Goal: Information Seeking & Learning: Learn about a topic

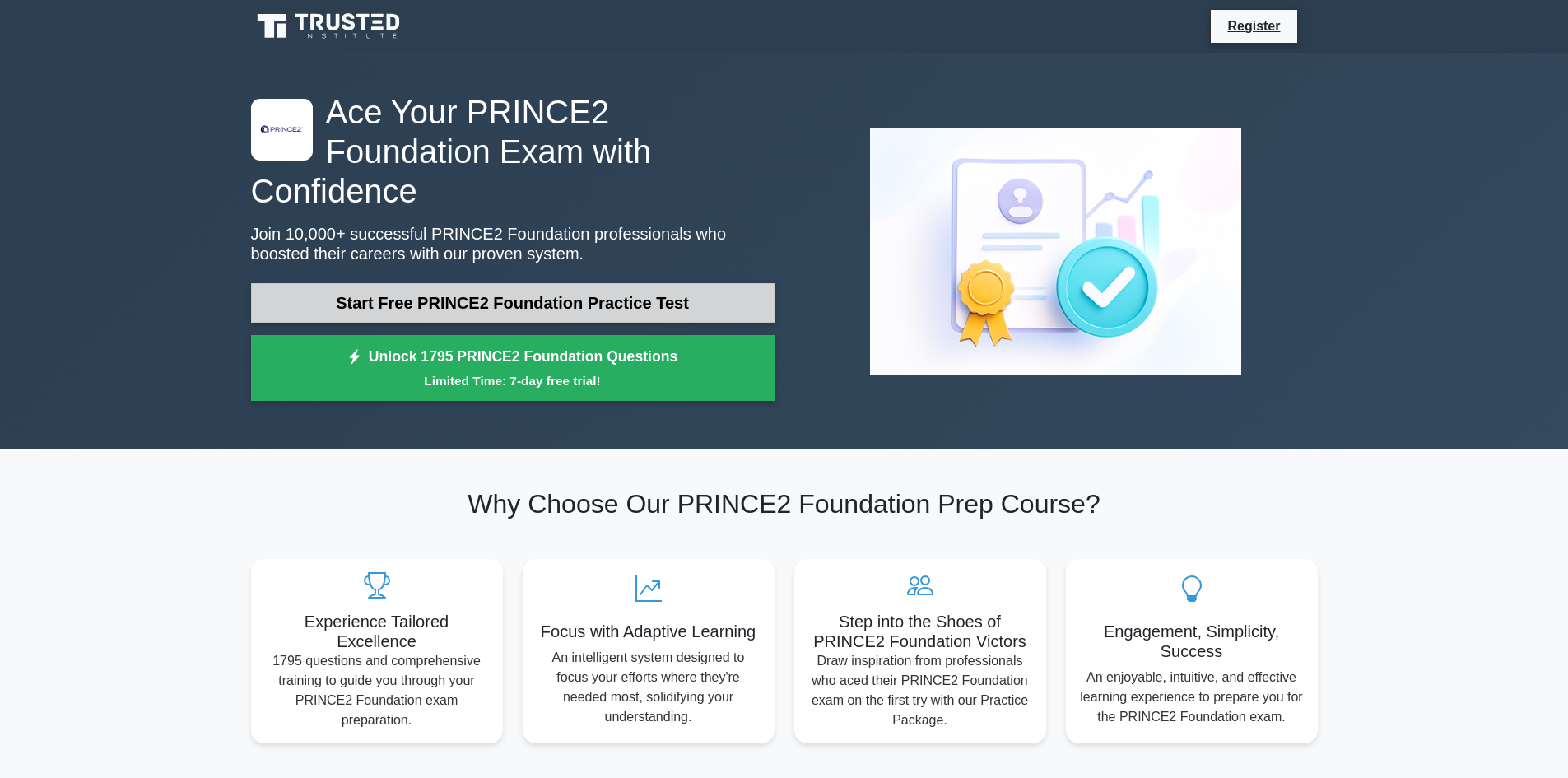
click at [643, 283] on link "Start Free PRINCE2 Foundation Practice Test" at bounding box center [513, 303] width 524 height 39
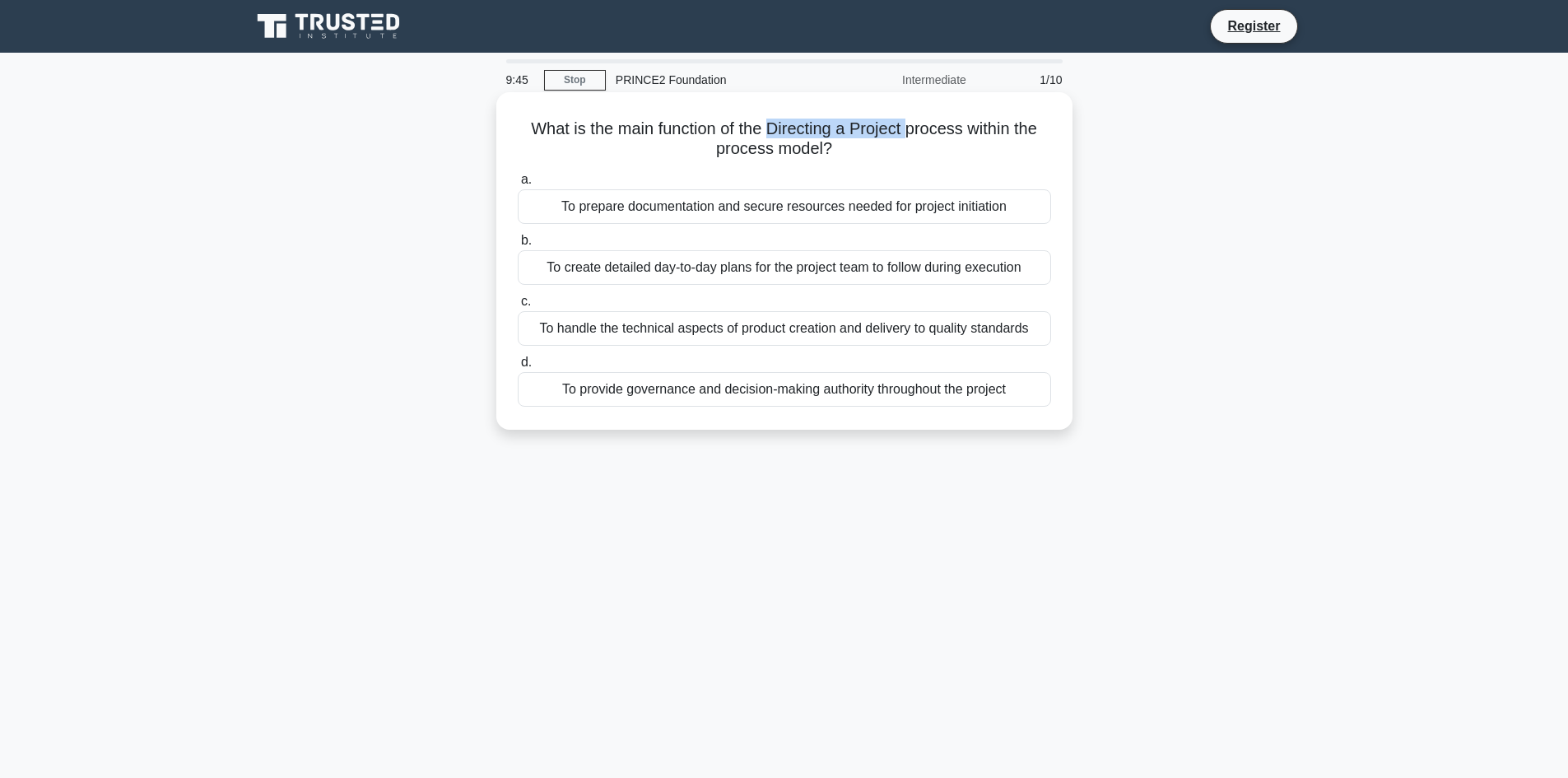
drag, startPoint x: 909, startPoint y: 126, endPoint x: 774, endPoint y: 123, distance: 135.0
click at [774, 123] on h5 "What is the main function of the Directing a Project process within the process…" at bounding box center [784, 139] width 537 height 41
click at [884, 125] on h5 "What is the main function of the Directing a Project process within the process…" at bounding box center [784, 139] width 537 height 41
click at [912, 391] on div "To provide governance and decision-making authority throughout the project" at bounding box center [785, 389] width 534 height 34
click at [518, 367] on input "d. To provide governance and decision-making authority throughout the project" at bounding box center [518, 362] width 0 height 11
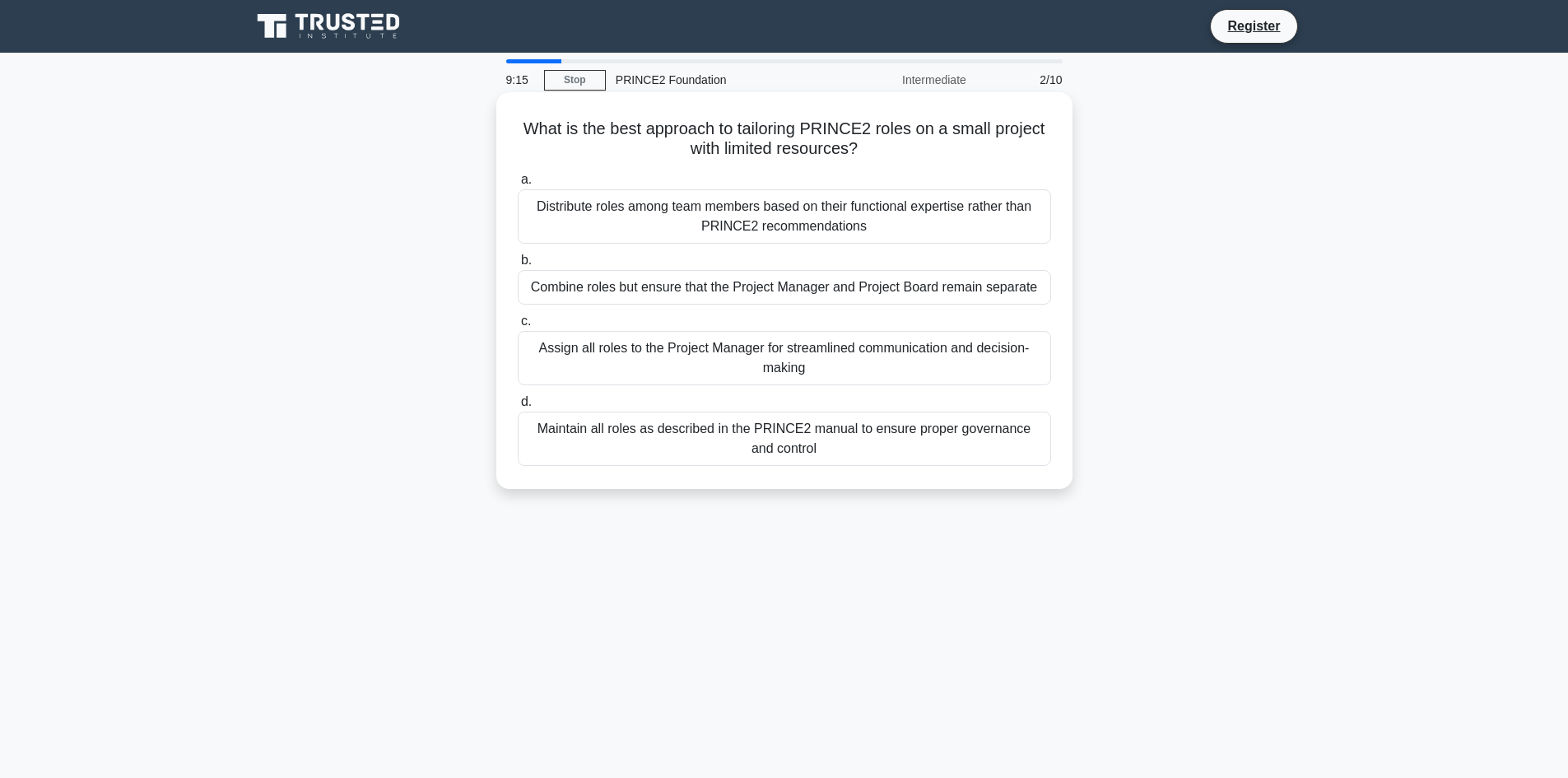
click at [818, 145] on h5 "What is the best approach to tailoring PRINCE2 roles on a small project with li…" at bounding box center [784, 139] width 537 height 41
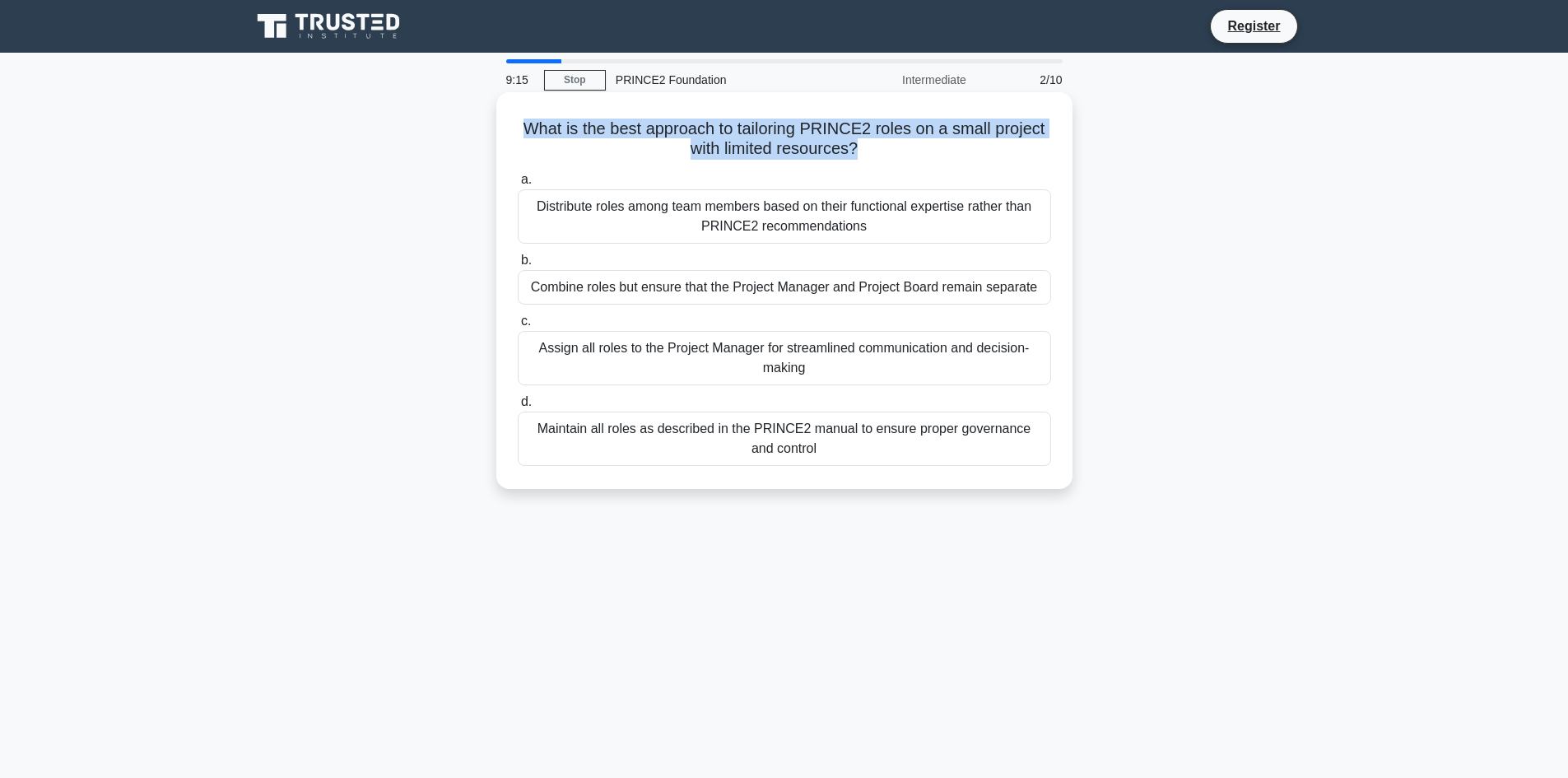
click at [818, 145] on h5 "What is the best approach to tailoring PRINCE2 roles on a small project with li…" at bounding box center [784, 139] width 537 height 41
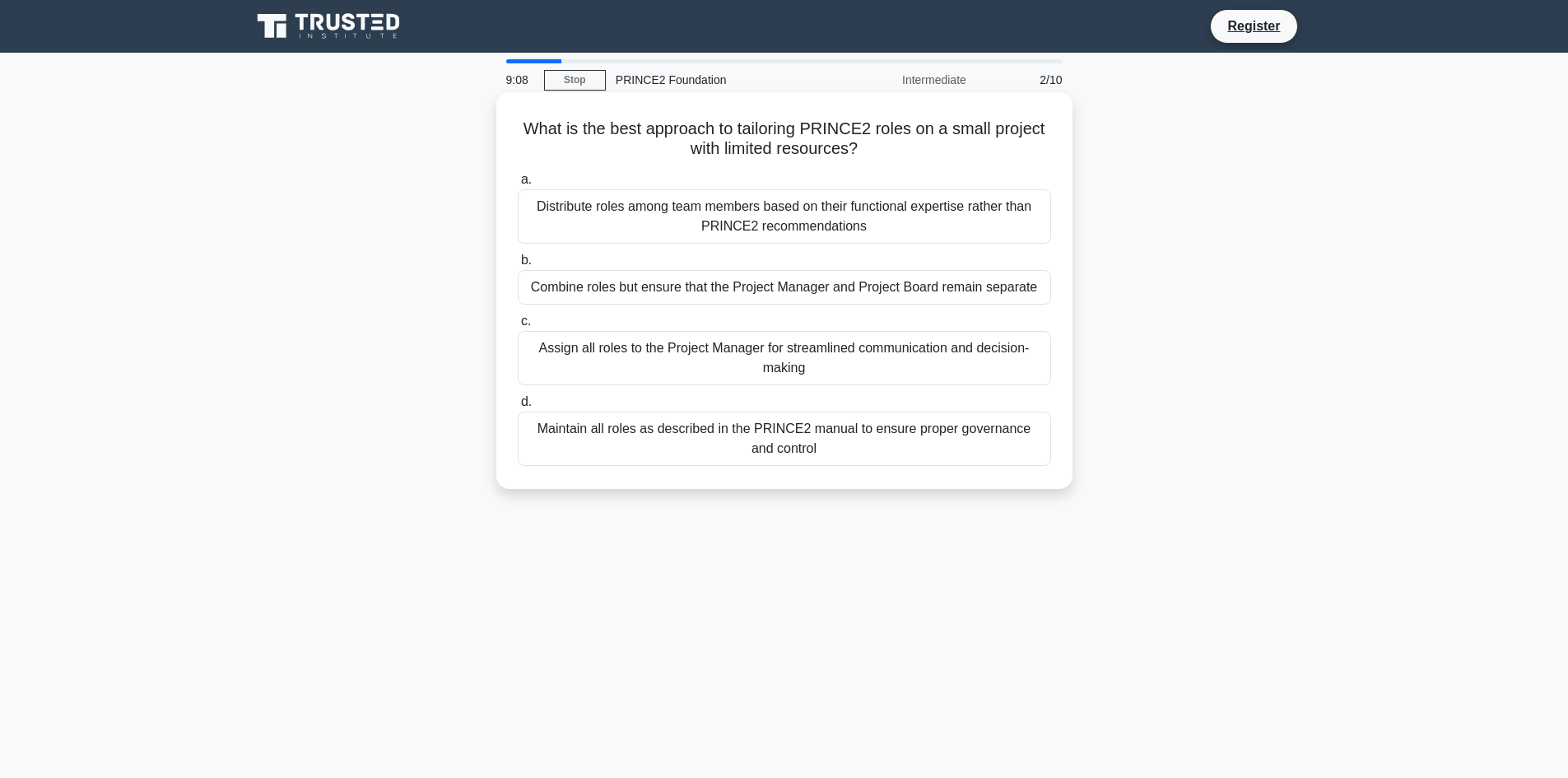
click at [873, 282] on div "Combine roles but ensure that the Project Manager and Project Board remain sepa…" at bounding box center [785, 286] width 534 height 34
click at [518, 266] on input "b. Combine roles but ensure that the Project Manager and Project Board remain s…" at bounding box center [518, 260] width 0 height 11
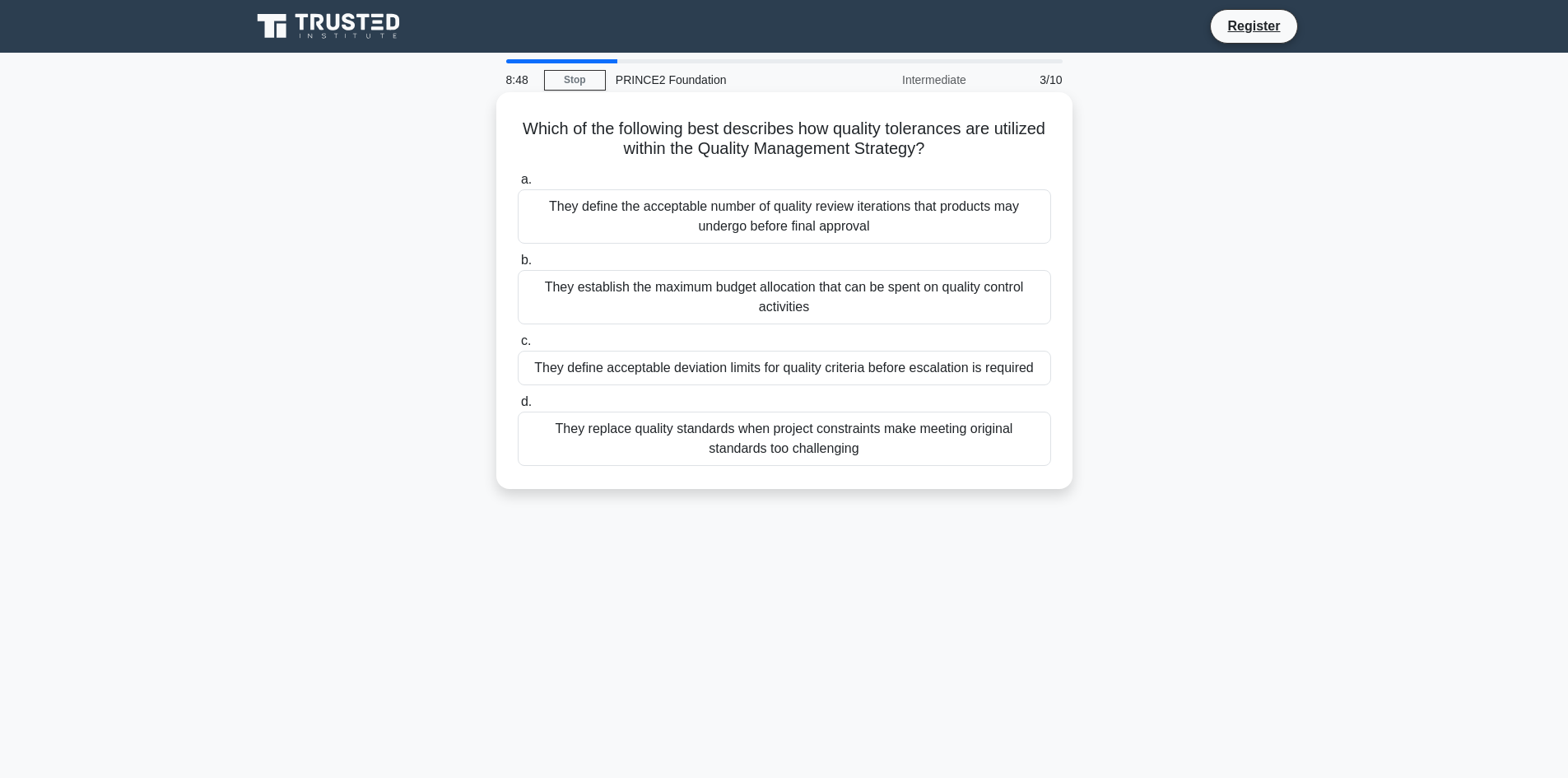
click at [832, 201] on div "They define the acceptable number of quality review iterations that products ma…" at bounding box center [785, 217] width 534 height 55
click at [518, 185] on input "a. They define the acceptable number of quality review iterations that products…" at bounding box center [518, 180] width 0 height 11
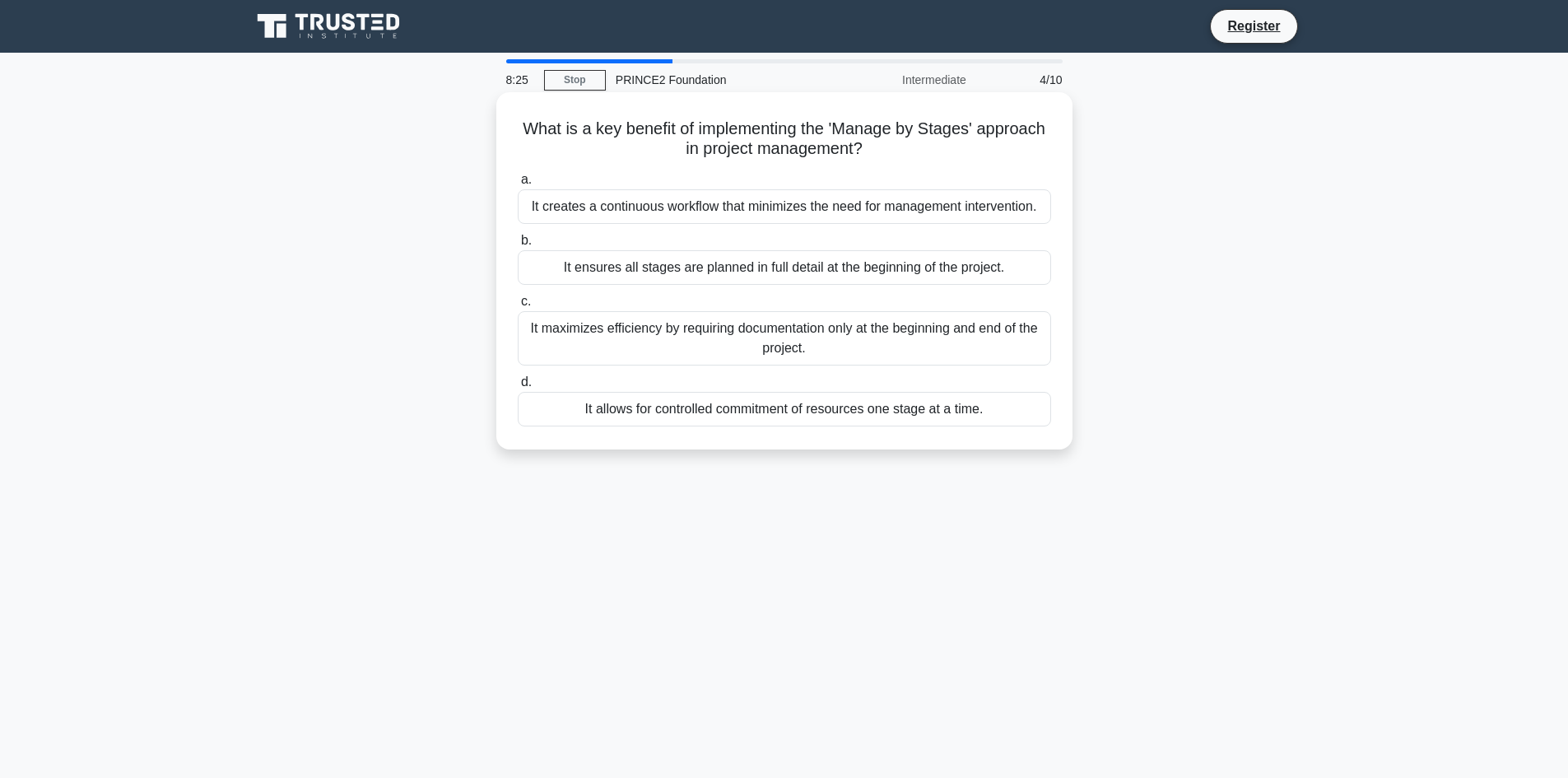
click at [812, 150] on h5 "What is a key benefit of implementing the 'Manage by Stages' approach in projec…" at bounding box center [784, 139] width 537 height 41
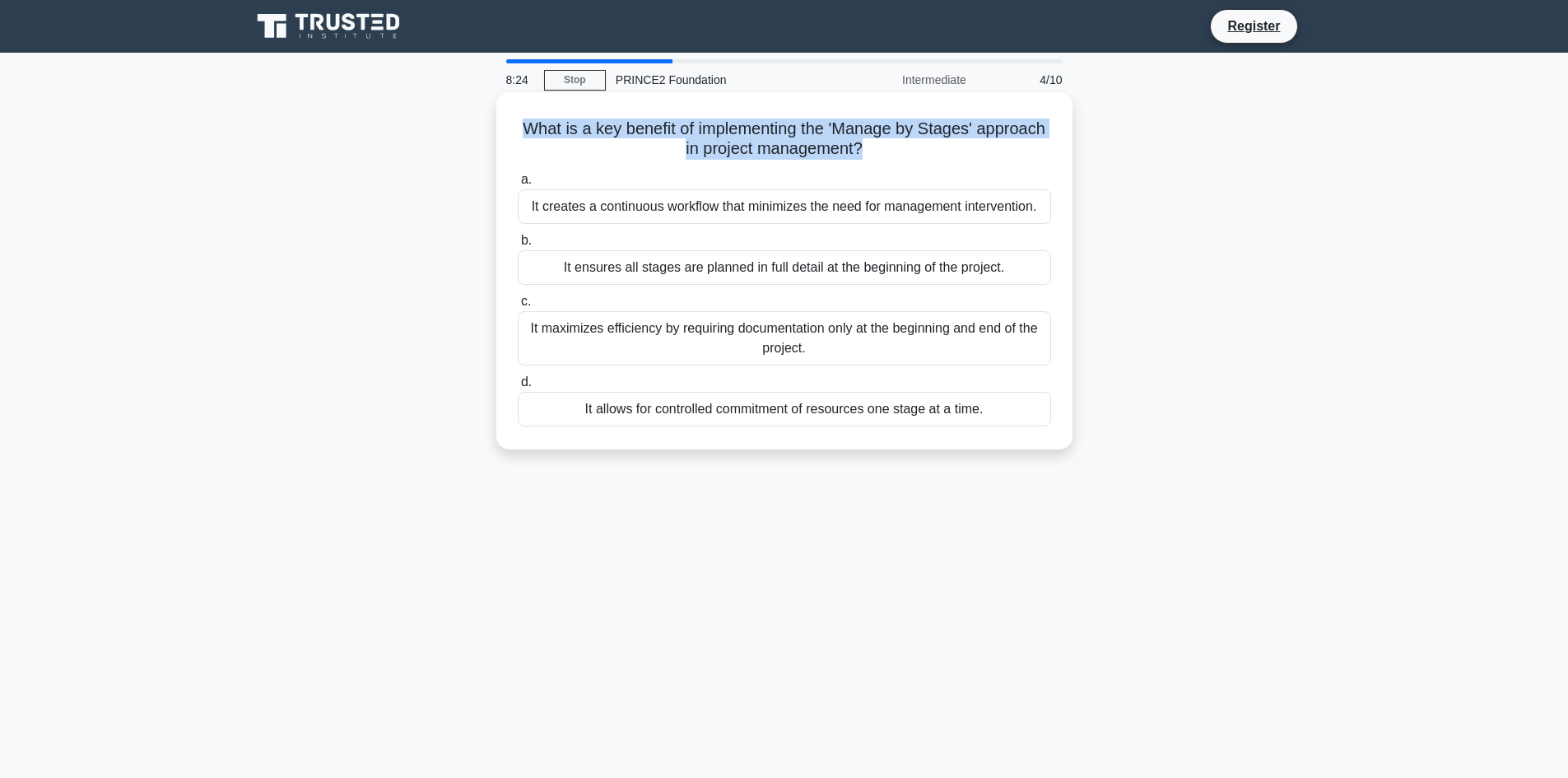
click at [812, 150] on h5 "What is a key benefit of implementing the 'Manage by Stages' approach in projec…" at bounding box center [784, 139] width 537 height 41
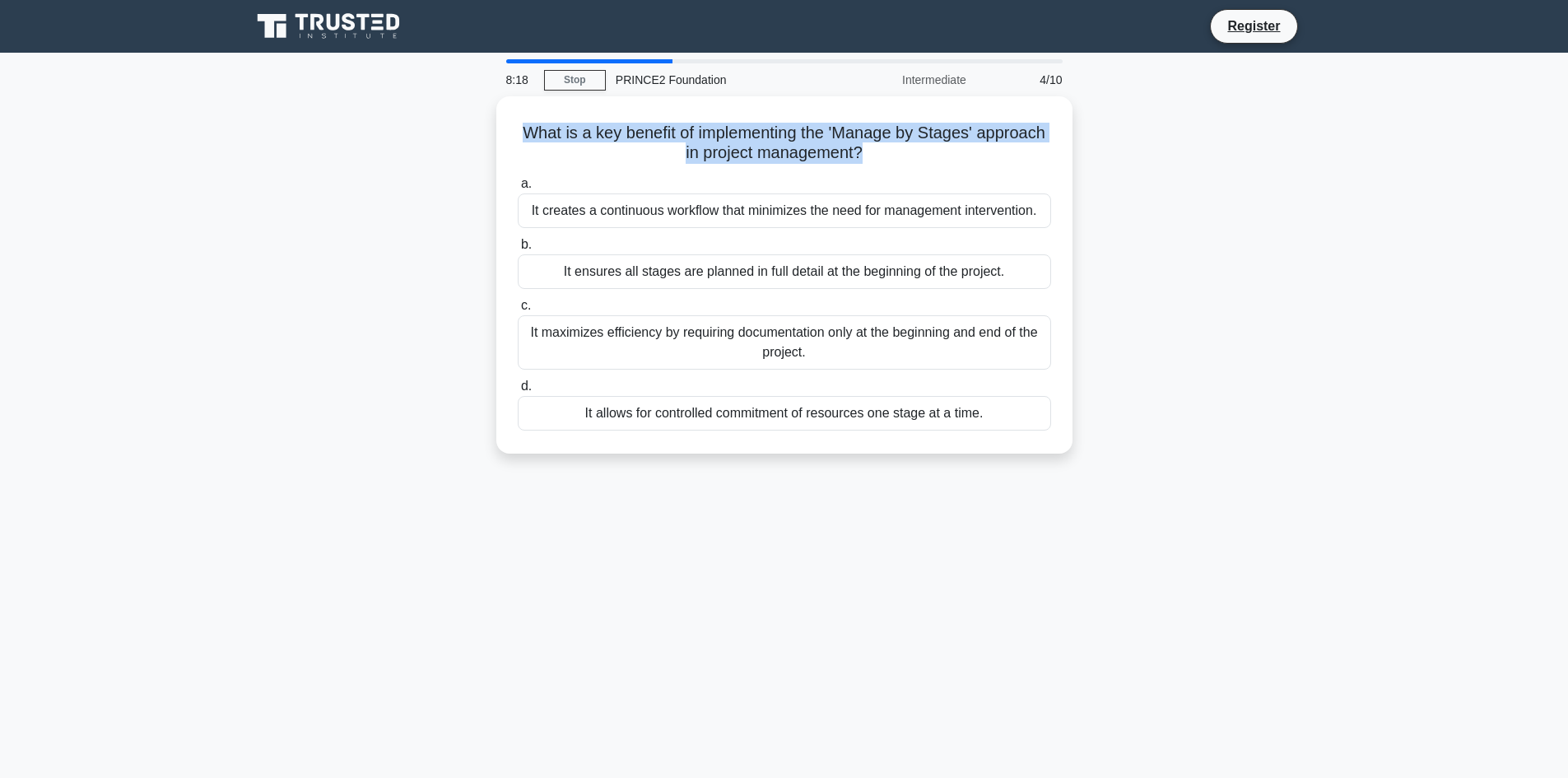
click at [1128, 120] on div "What is a key benefit of implementing the 'Manage by Stages' approach in projec…" at bounding box center [785, 285] width 1087 height 377
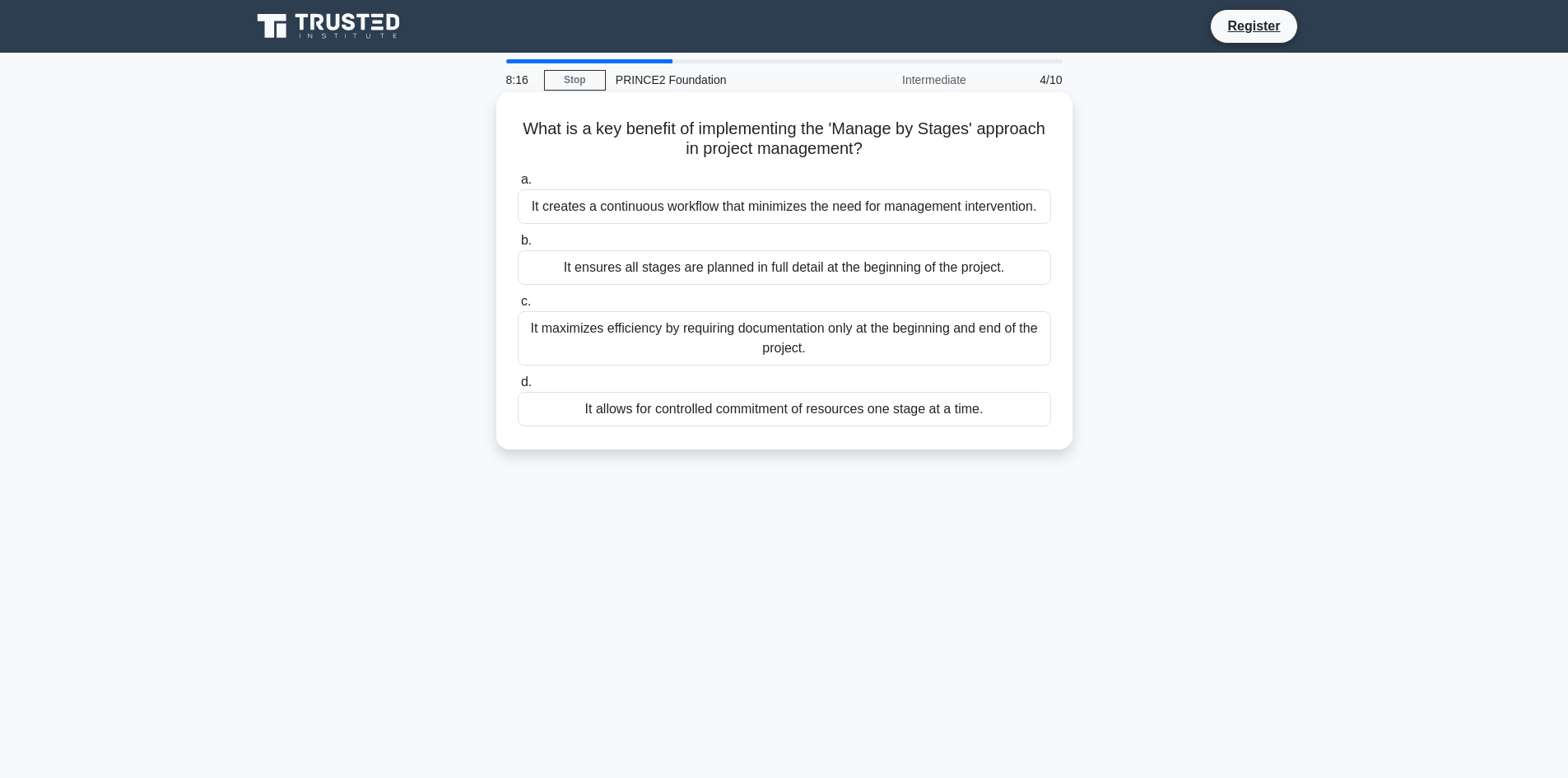
click at [981, 208] on div "It creates a continuous workflow that minimizes the need for management interve…" at bounding box center [785, 206] width 534 height 34
click at [518, 185] on input "a. It creates a continuous workflow that minimizes the need for management inte…" at bounding box center [518, 180] width 0 height 11
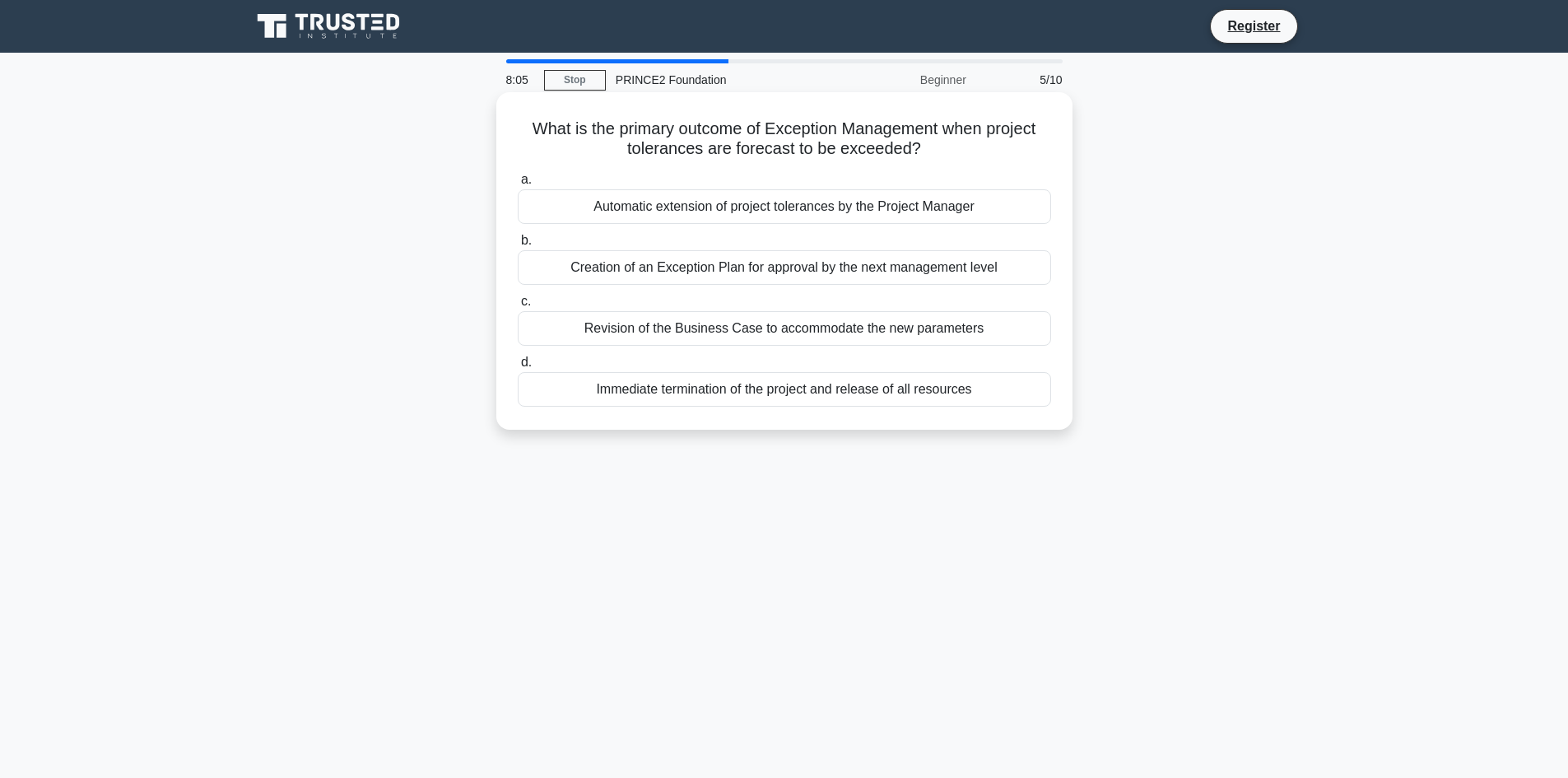
click at [871, 269] on div "Creation of an Exception Plan for approval by the next management level" at bounding box center [785, 267] width 534 height 34
click at [518, 246] on input "b. Creation of an Exception Plan for approval by the next management level" at bounding box center [518, 240] width 0 height 11
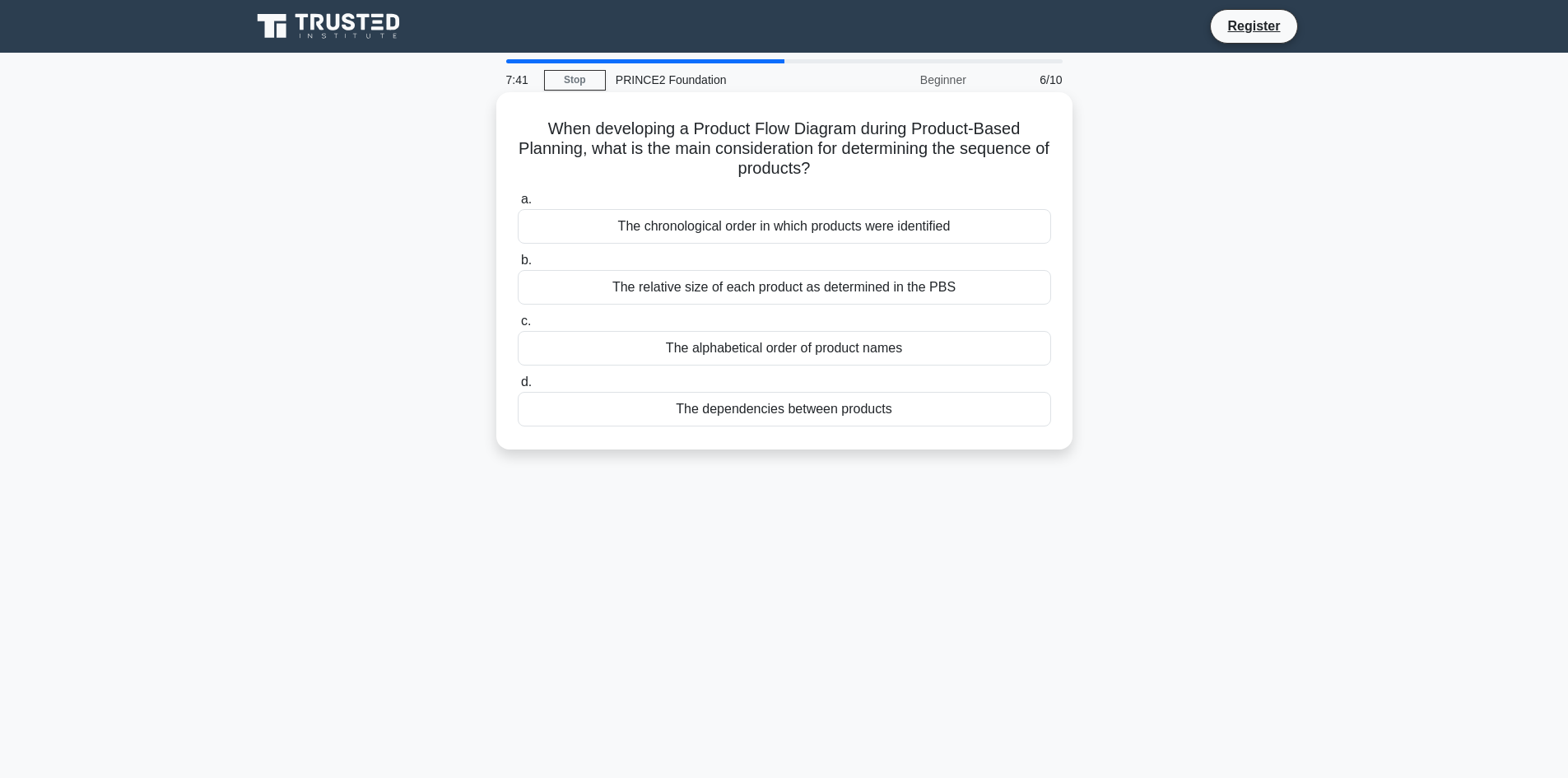
click at [802, 410] on div "The dependencies between products" at bounding box center [785, 409] width 534 height 34
click at [518, 388] on input "d. The dependencies between products" at bounding box center [518, 382] width 0 height 11
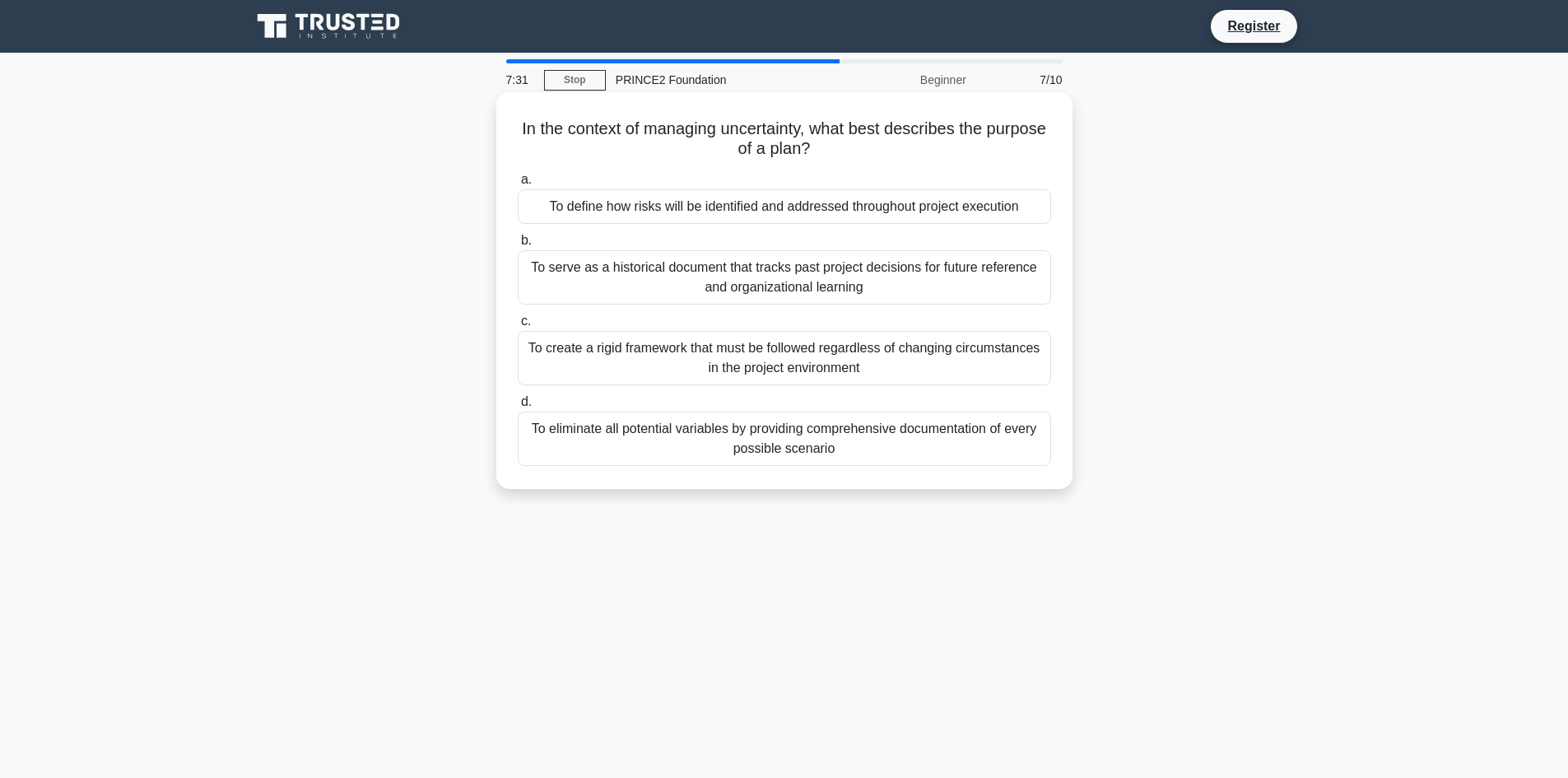
click at [952, 211] on div "To define how risks will be identified and addressed throughout project executi…" at bounding box center [785, 206] width 534 height 34
click at [518, 185] on input "a. To define how risks will be identified and addressed throughout project exec…" at bounding box center [518, 180] width 0 height 11
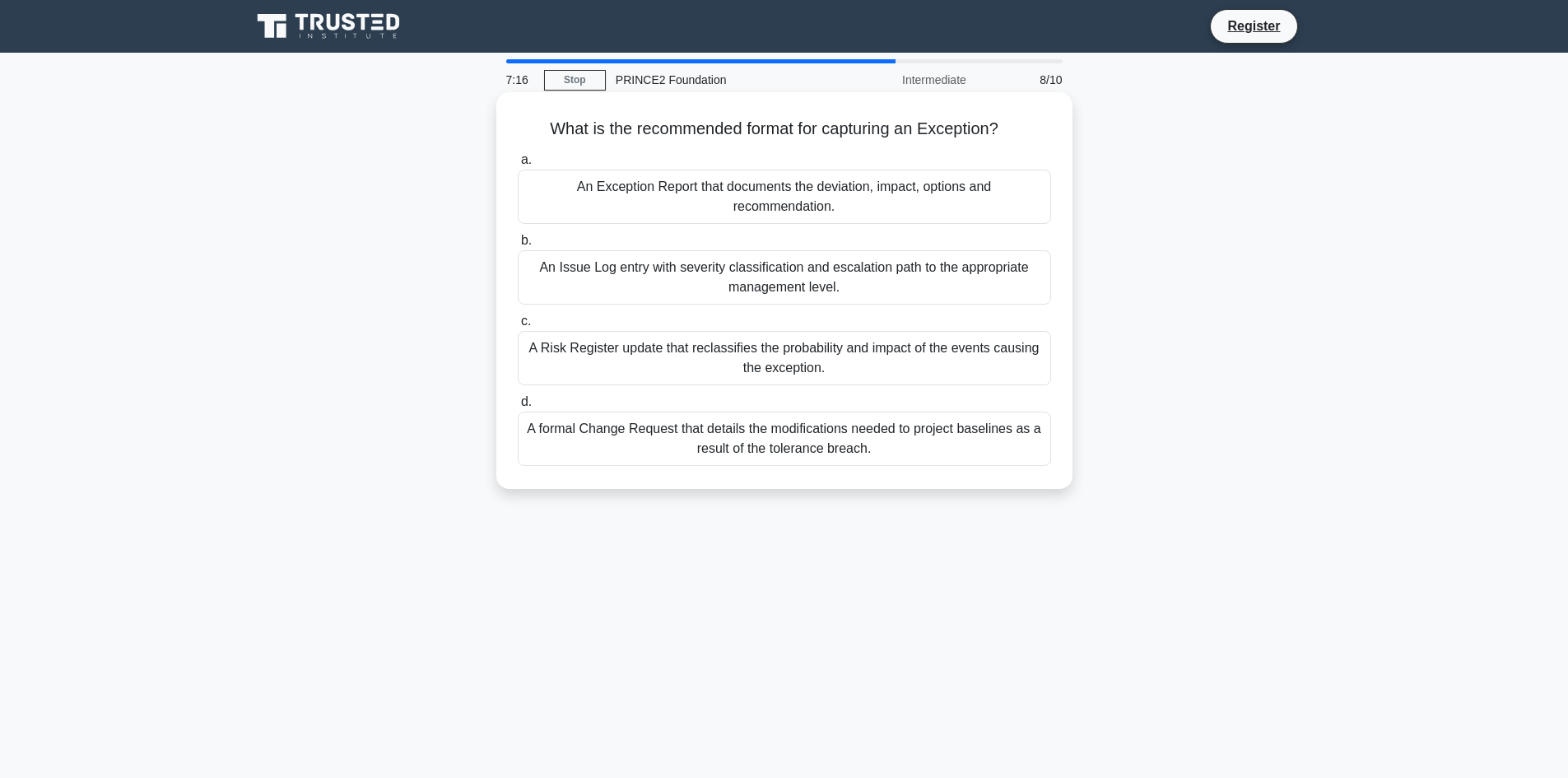
click at [814, 180] on div "An Exception Report that documents the deviation, impact, options and recommend…" at bounding box center [785, 196] width 534 height 55
click at [518, 165] on input "a. An Exception Report that documents the deviation, impact, options and recomm…" at bounding box center [518, 159] width 0 height 11
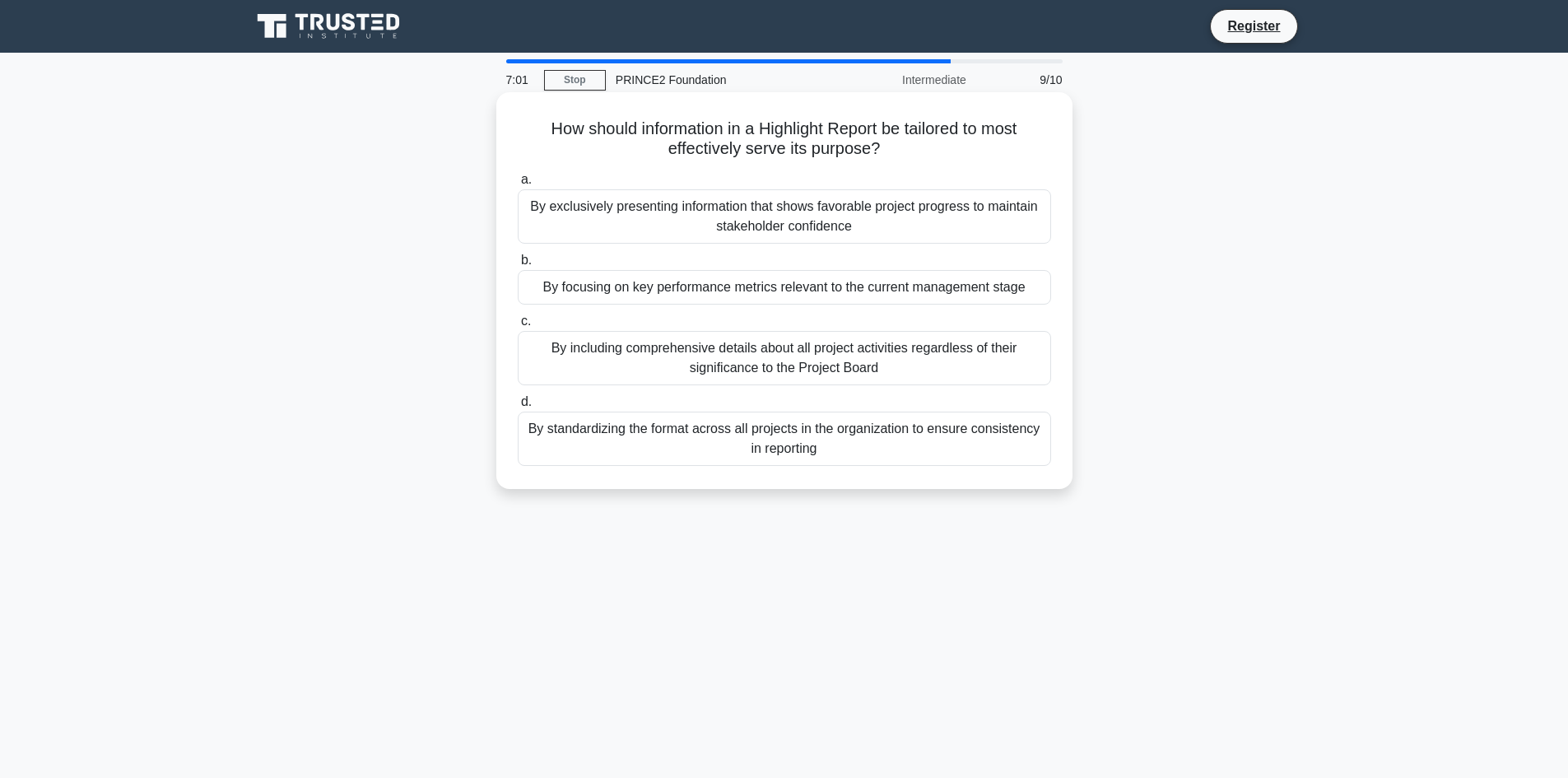
click at [832, 149] on h5 "How should information in a Highlight Report be tailored to most effectively se…" at bounding box center [784, 139] width 537 height 41
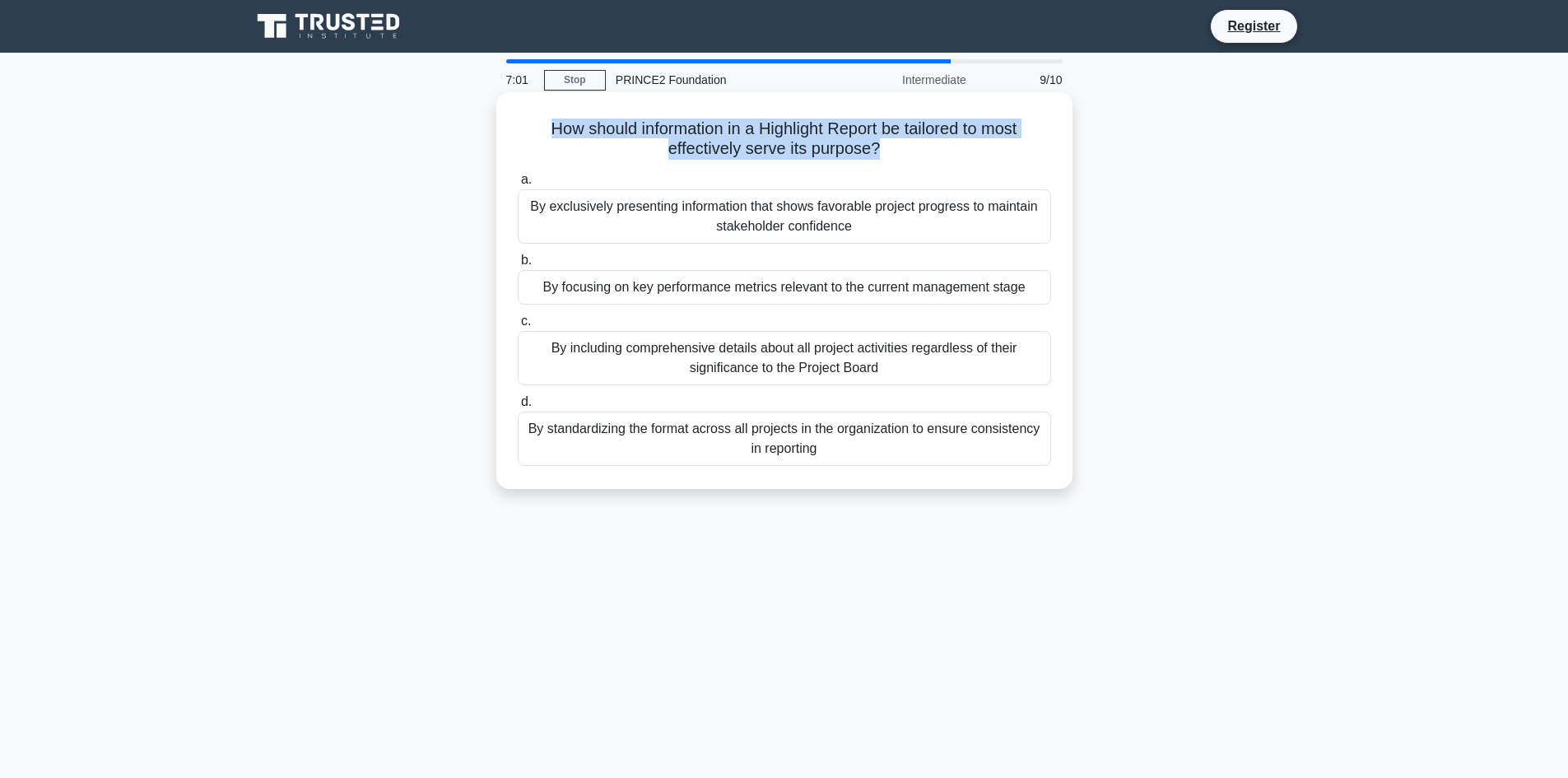
click at [832, 149] on h5 "How should information in a Highlight Report be tailored to most effectively se…" at bounding box center [784, 139] width 537 height 41
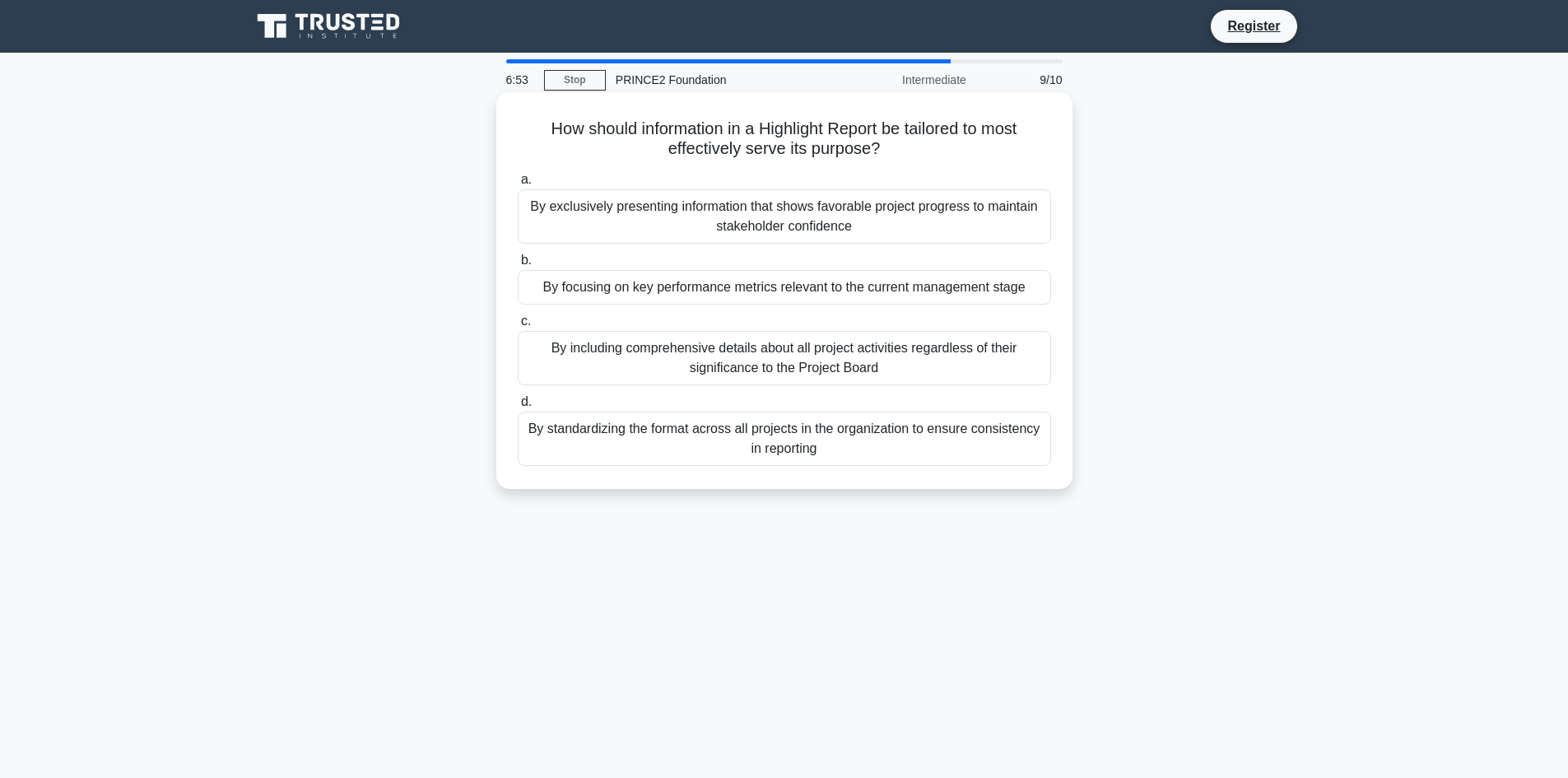
click at [845, 281] on div "By focusing on key performance metrics relevant to the current management stage" at bounding box center [785, 286] width 534 height 34
click at [518, 266] on input "b. By focusing on key performance metrics relevant to the current management st…" at bounding box center [518, 260] width 0 height 11
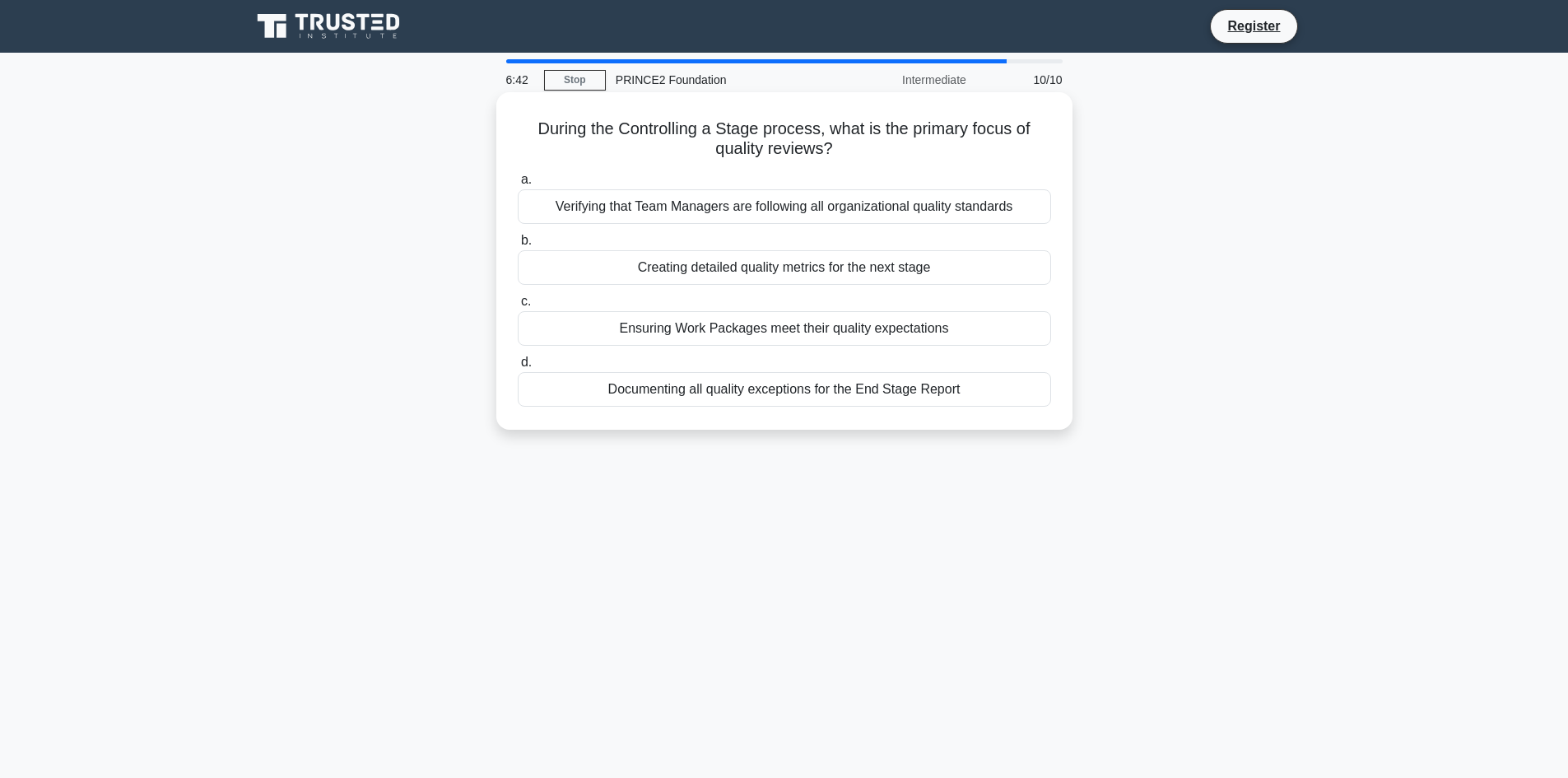
click at [799, 148] on h5 "During the Controlling a Stage process, what is the primary focus of quality re…" at bounding box center [784, 139] width 537 height 41
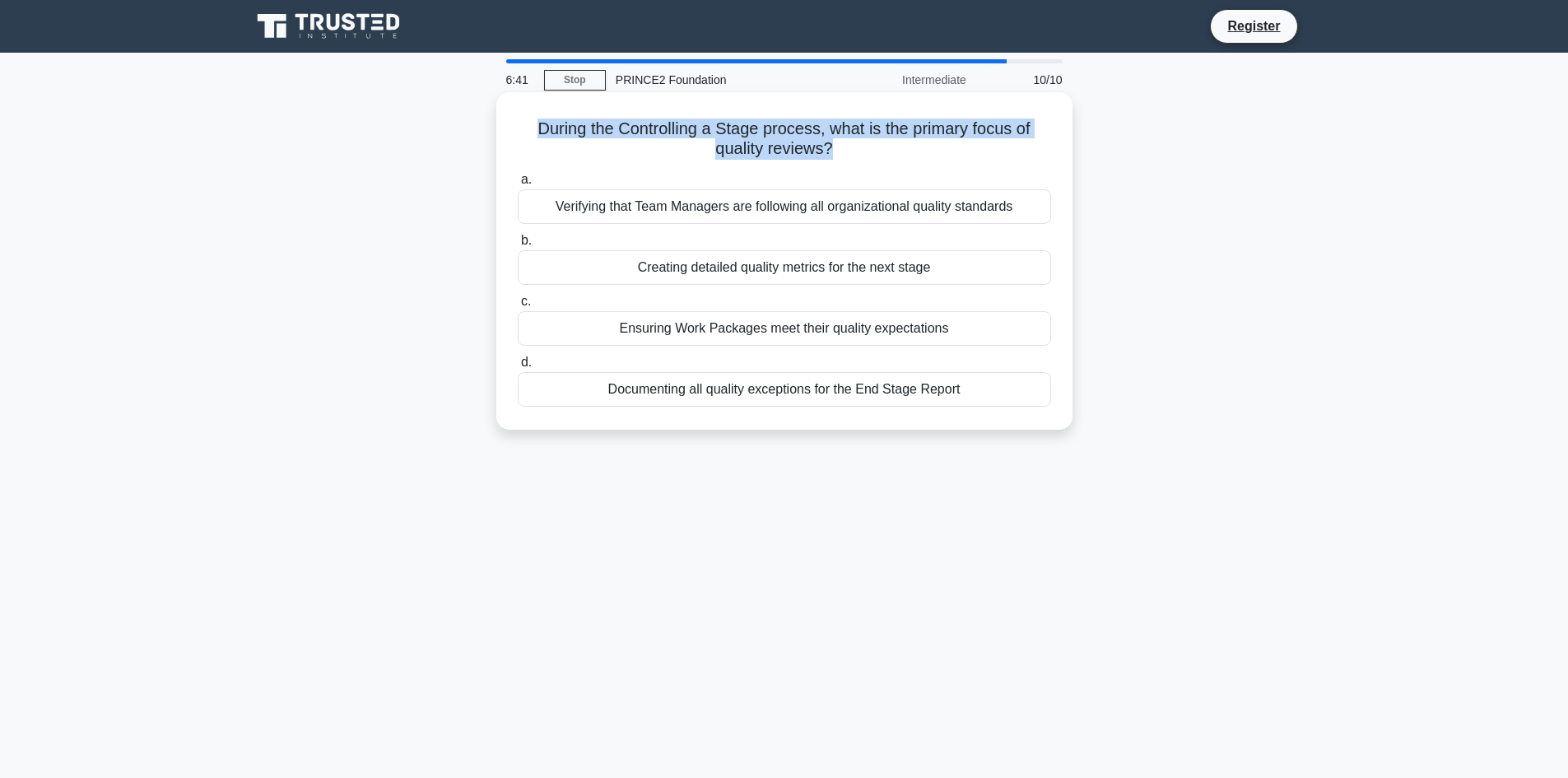
click at [799, 148] on h5 "During the Controlling a Stage process, what is the primary focus of quality re…" at bounding box center [784, 139] width 537 height 41
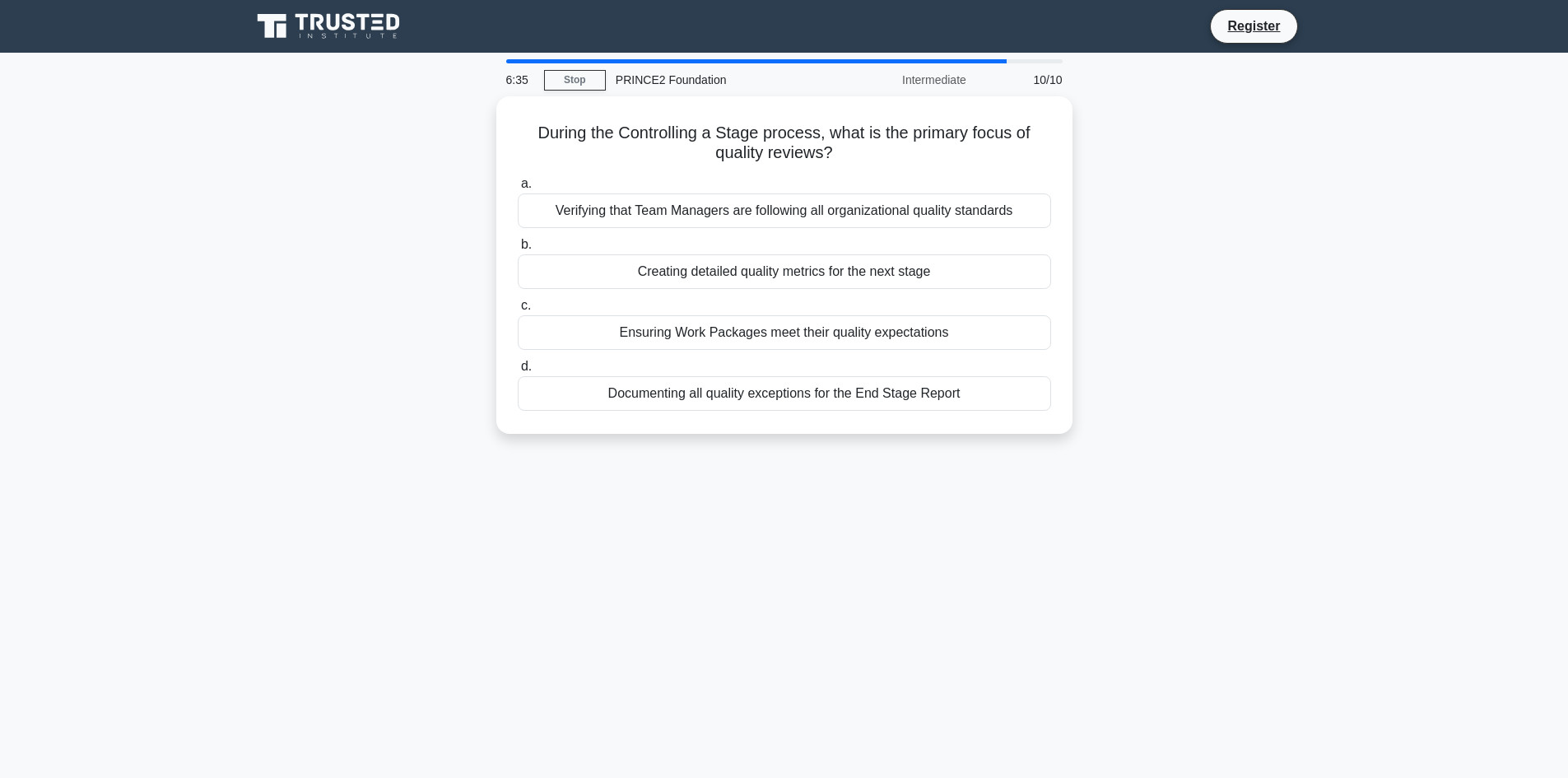
click at [1393, 416] on main "6:35 Stop PRINCE2 Foundation Intermediate 10/10 During the Controlling a Stage …" at bounding box center [784, 471] width 1568 height 837
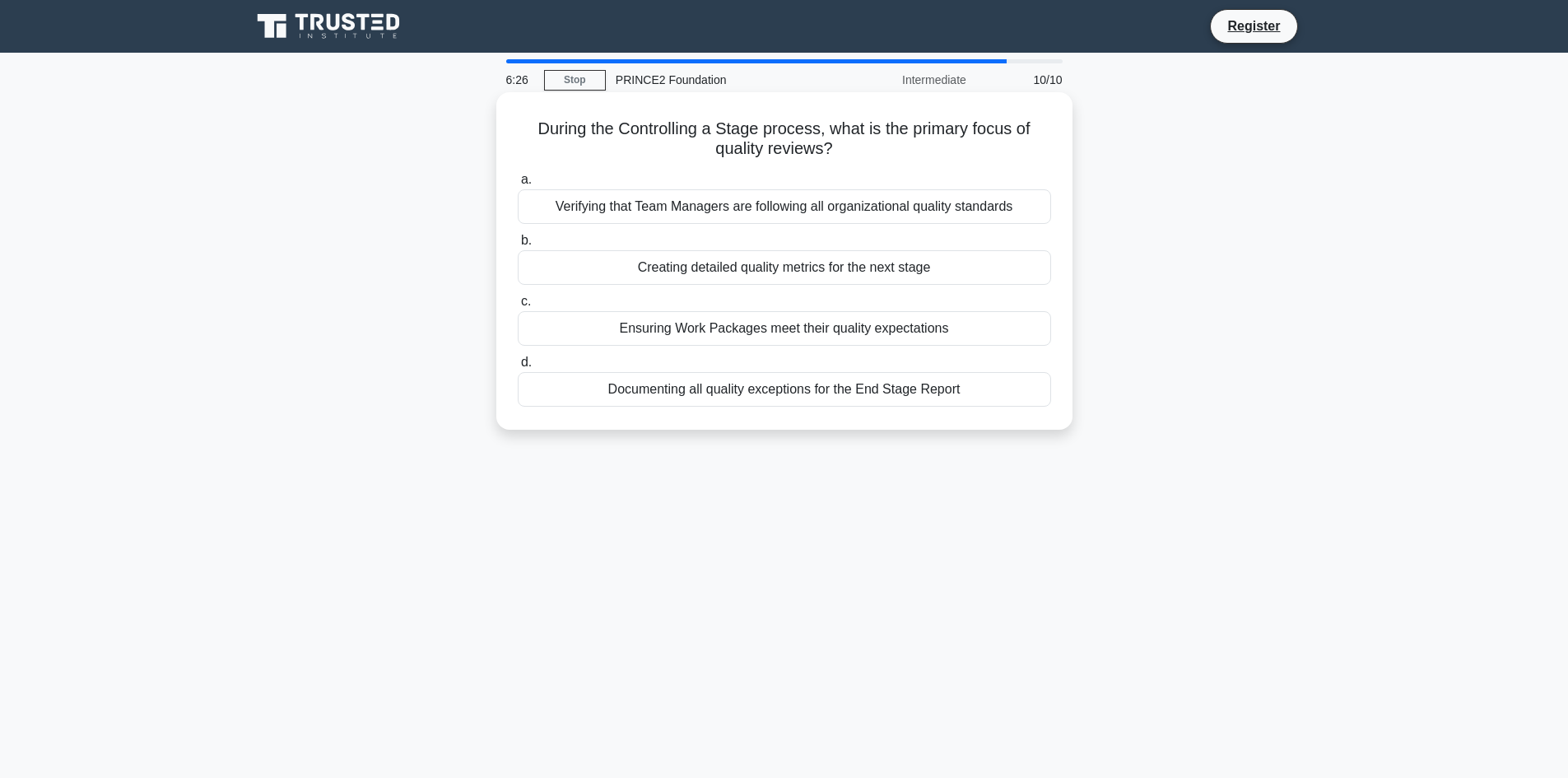
click at [827, 334] on div "Ensuring Work Packages meet their quality expectations" at bounding box center [785, 327] width 534 height 34
click at [518, 307] on input "c. Ensuring Work Packages meet their quality expectations" at bounding box center [518, 301] width 0 height 11
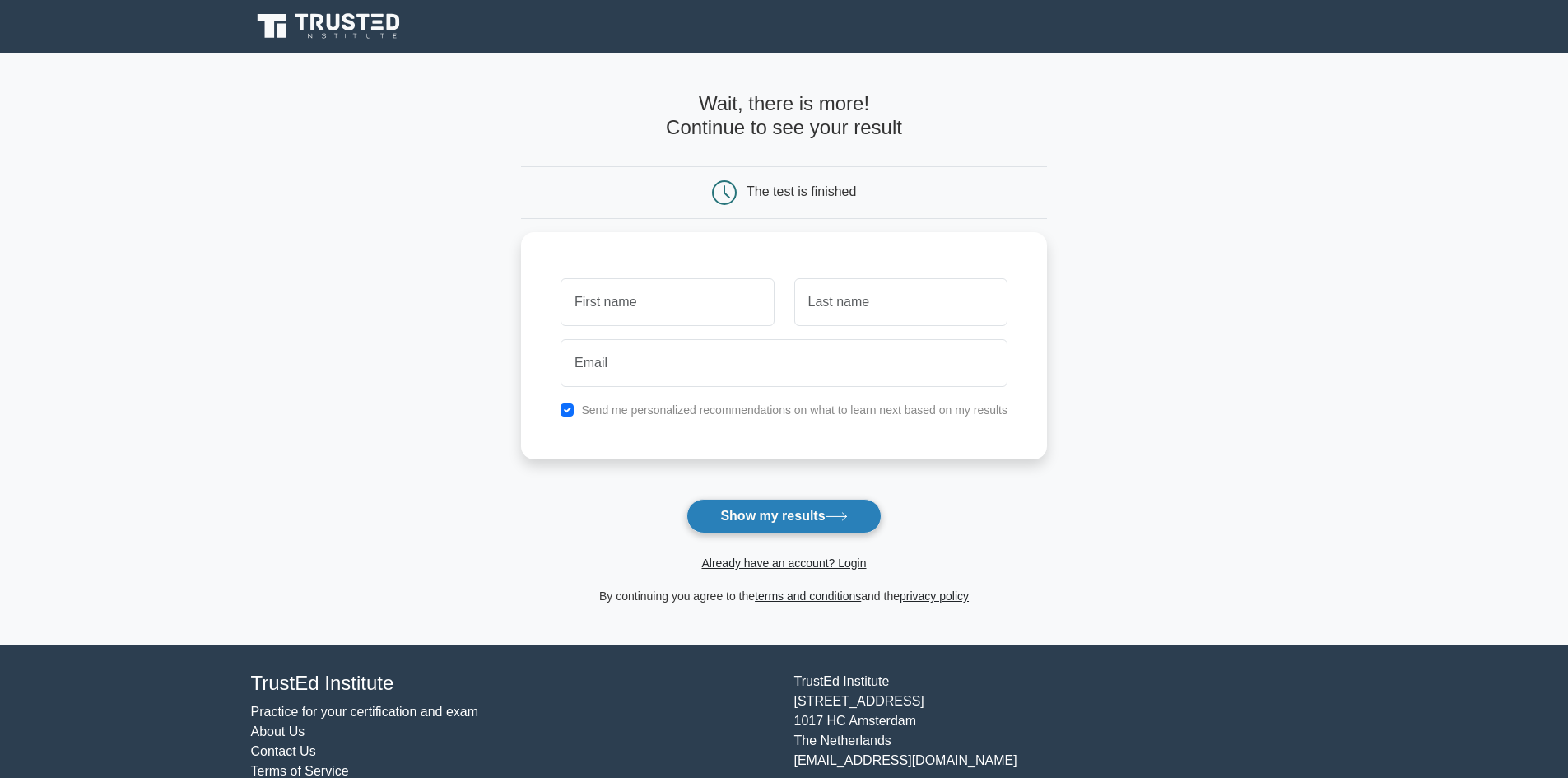
click at [752, 508] on button "Show my results" at bounding box center [783, 515] width 195 height 34
type input "f"
click at [815, 300] on input "text" at bounding box center [901, 297] width 213 height 48
type input "f"
click at [806, 510] on button "Show my results" at bounding box center [783, 515] width 195 height 34
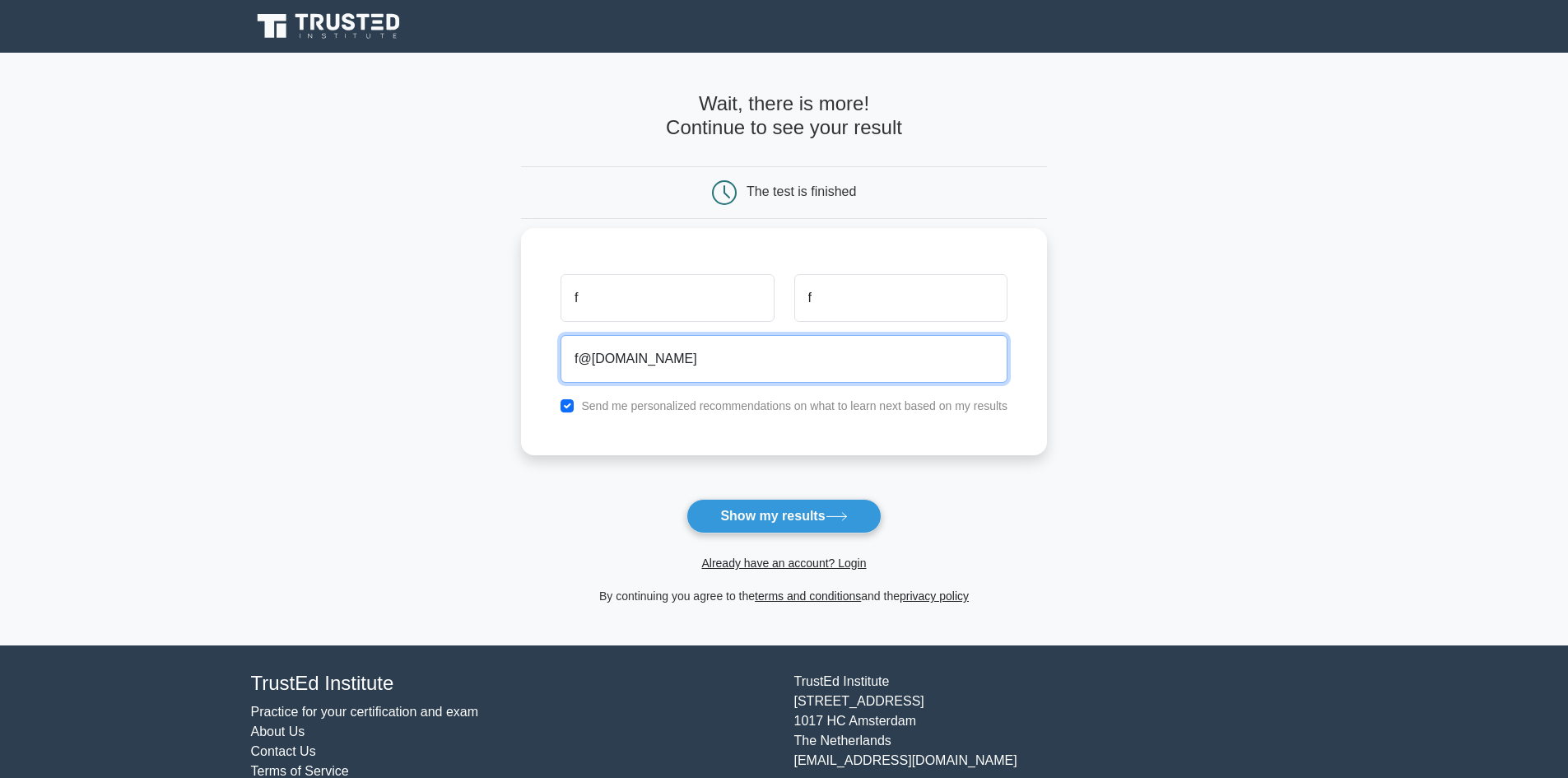
type input "f@gmail.com"
click at [686, 498] on button "Show my results" at bounding box center [783, 515] width 195 height 34
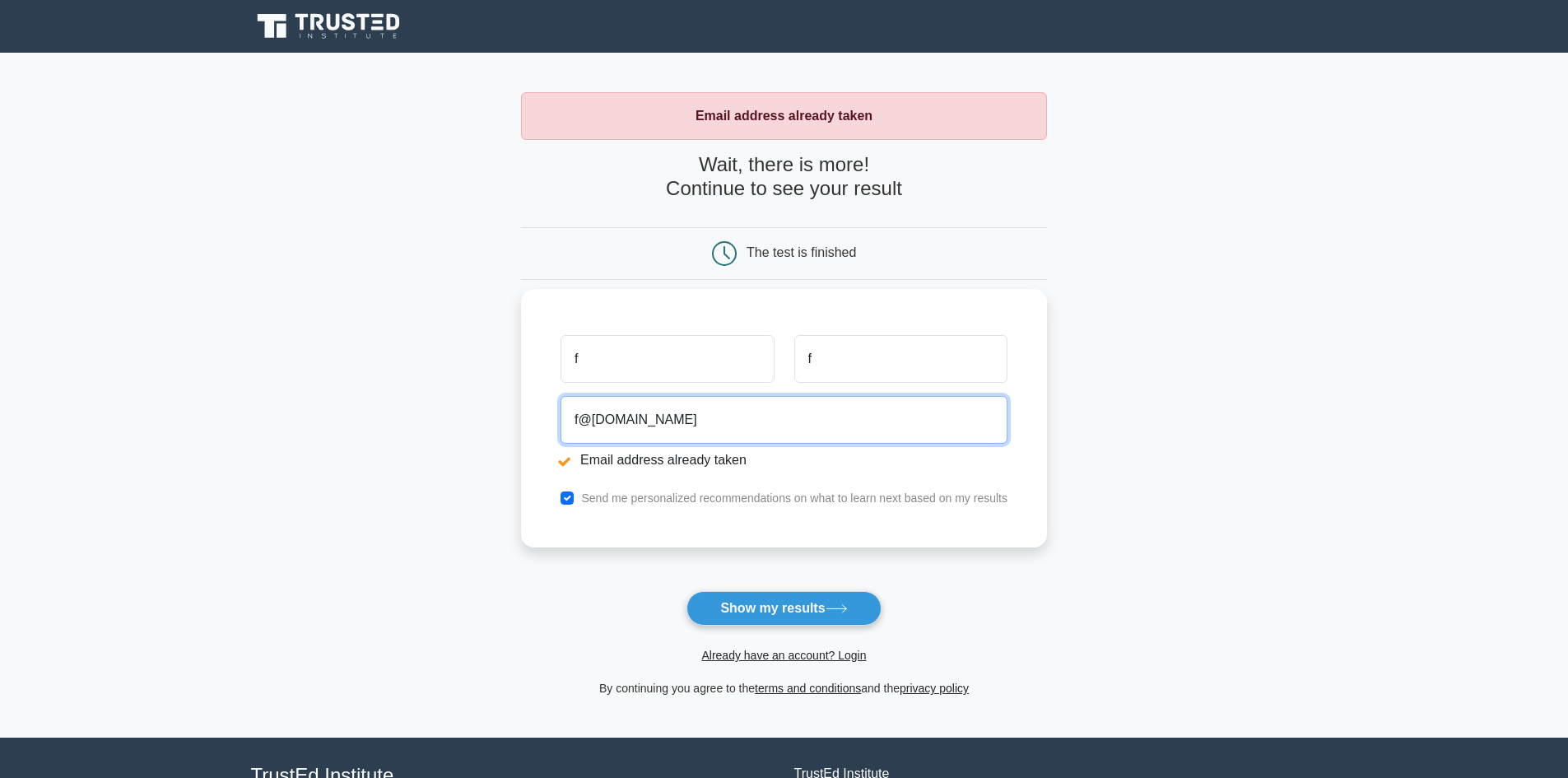
click at [577, 417] on input "f@gmail.com" at bounding box center [783, 419] width 447 height 48
type input "fafafafafaf@gmail.com"
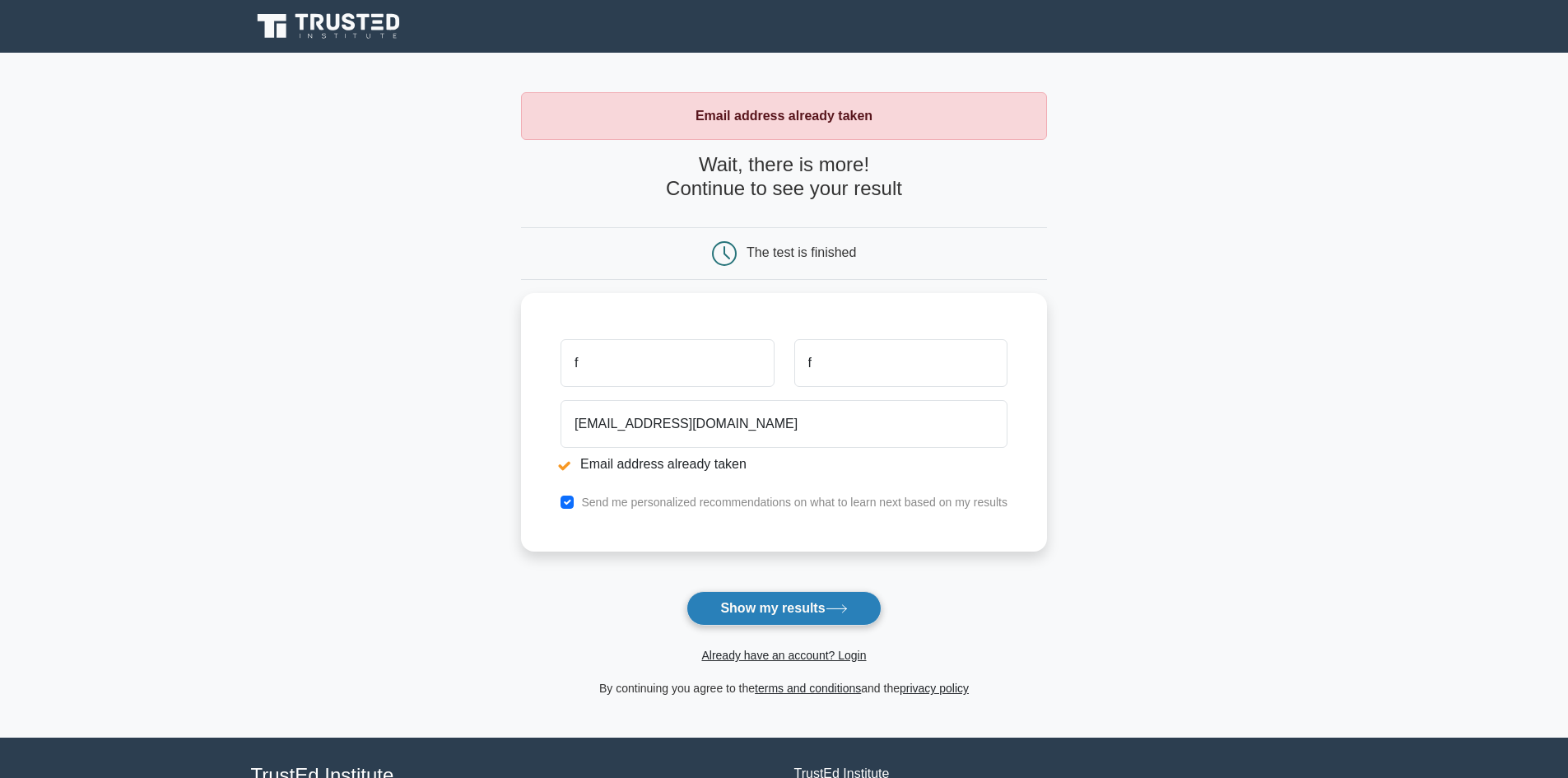
click at [822, 601] on button "Show my results" at bounding box center [783, 608] width 195 height 34
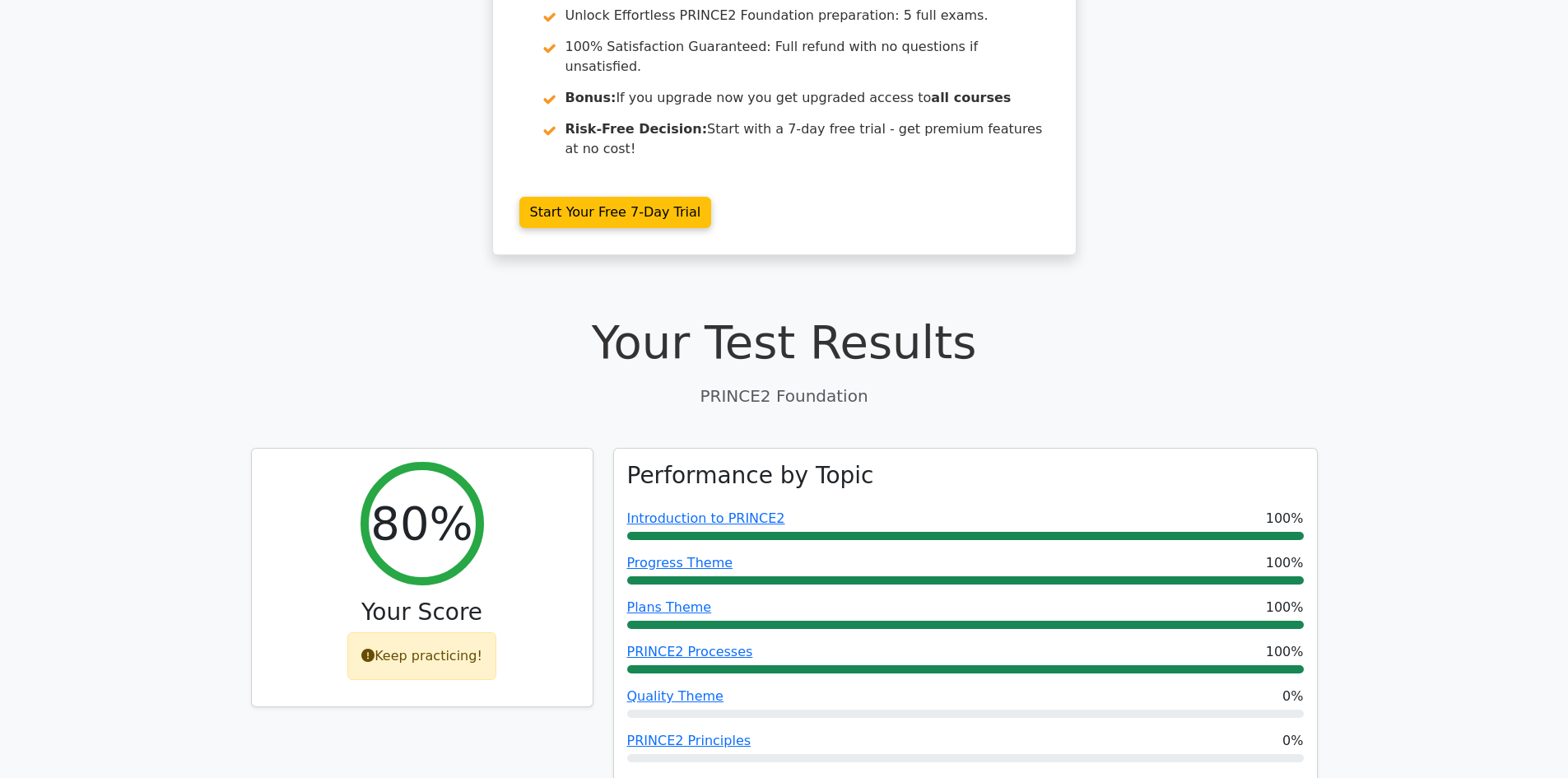
scroll to position [247, 0]
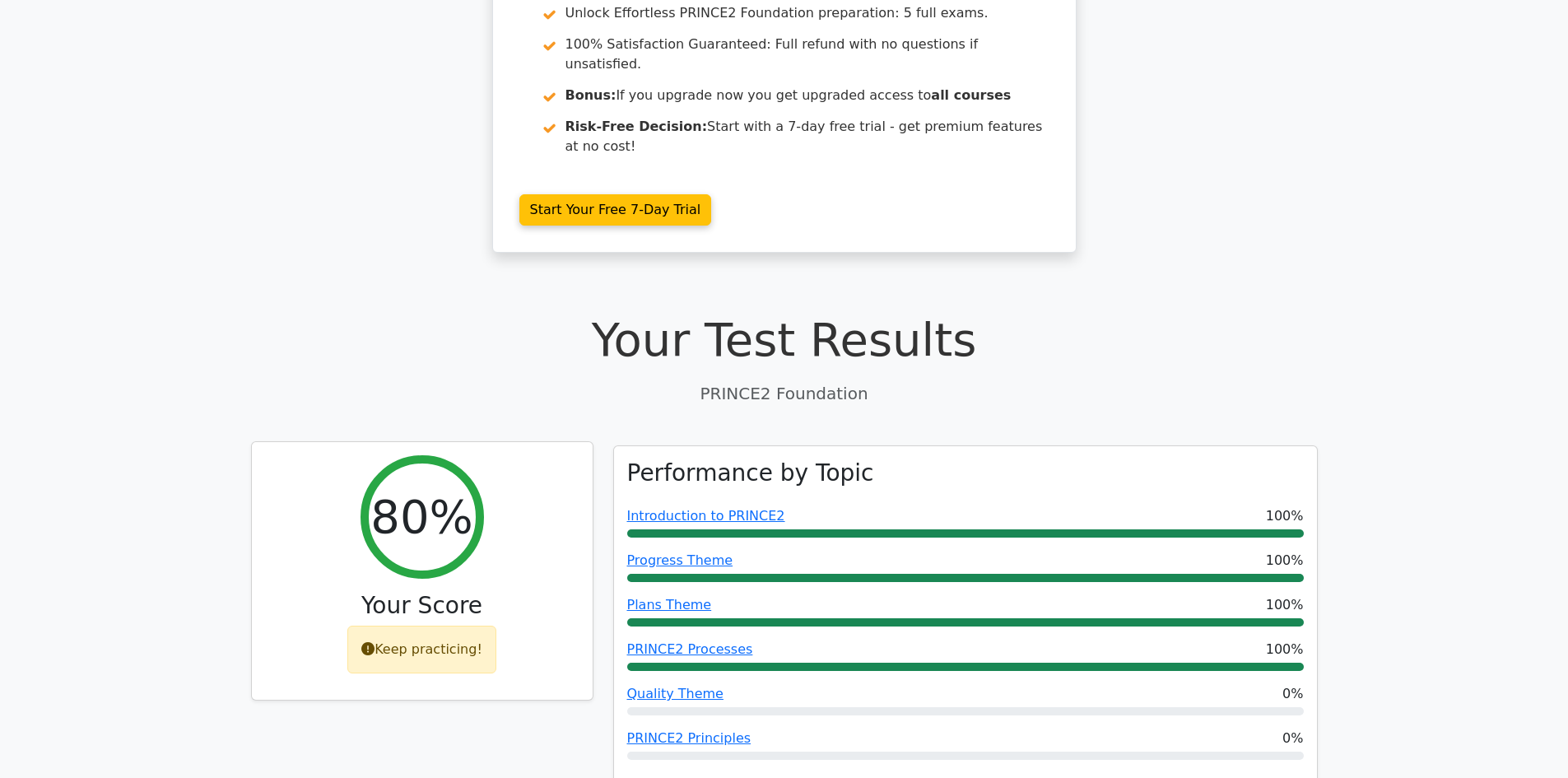
click at [371, 642] on icon at bounding box center [368, 648] width 13 height 13
click at [383, 626] on div "Keep practicing!" at bounding box center [421, 649] width 149 height 48
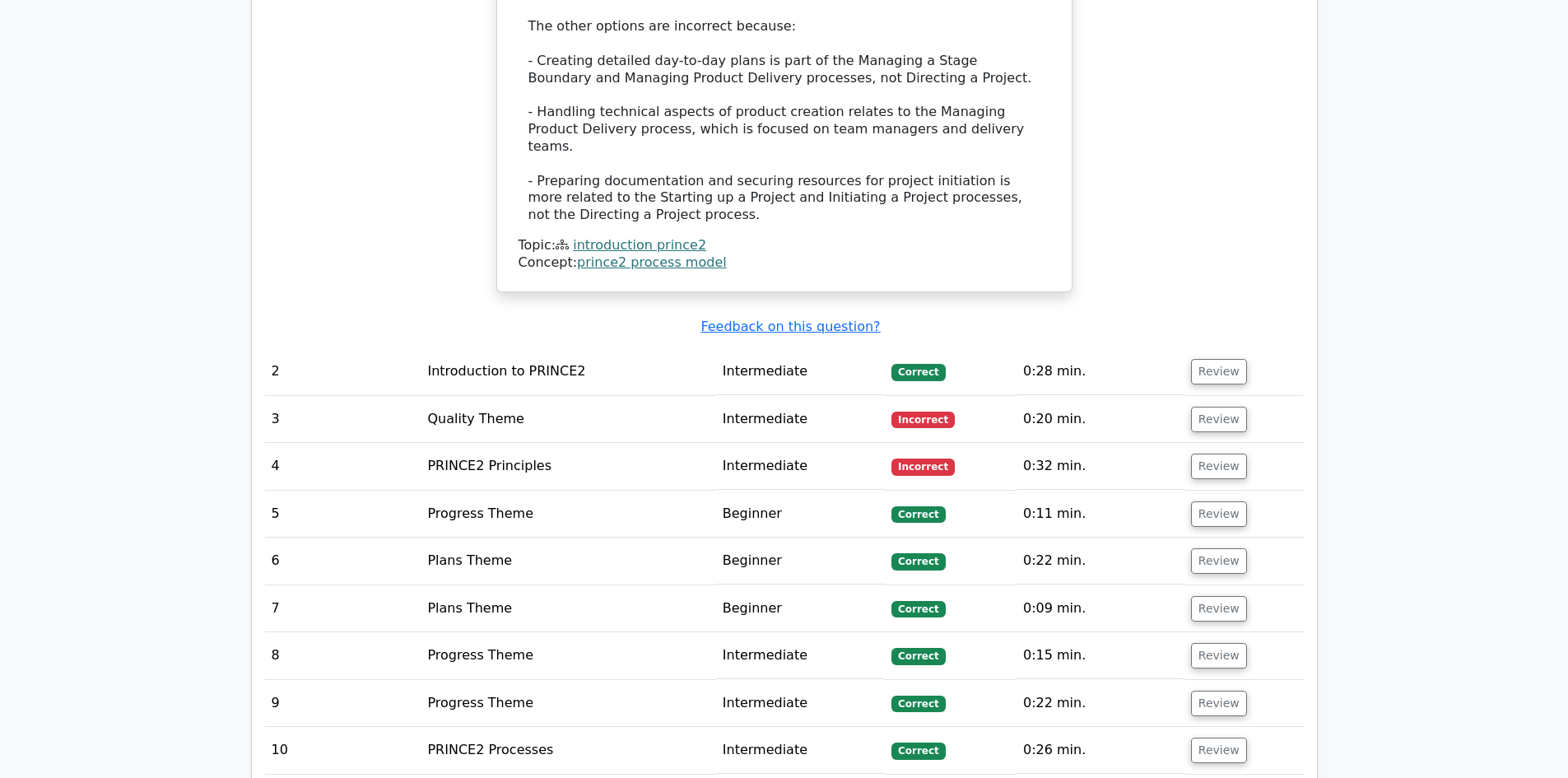
scroll to position [1975, 0]
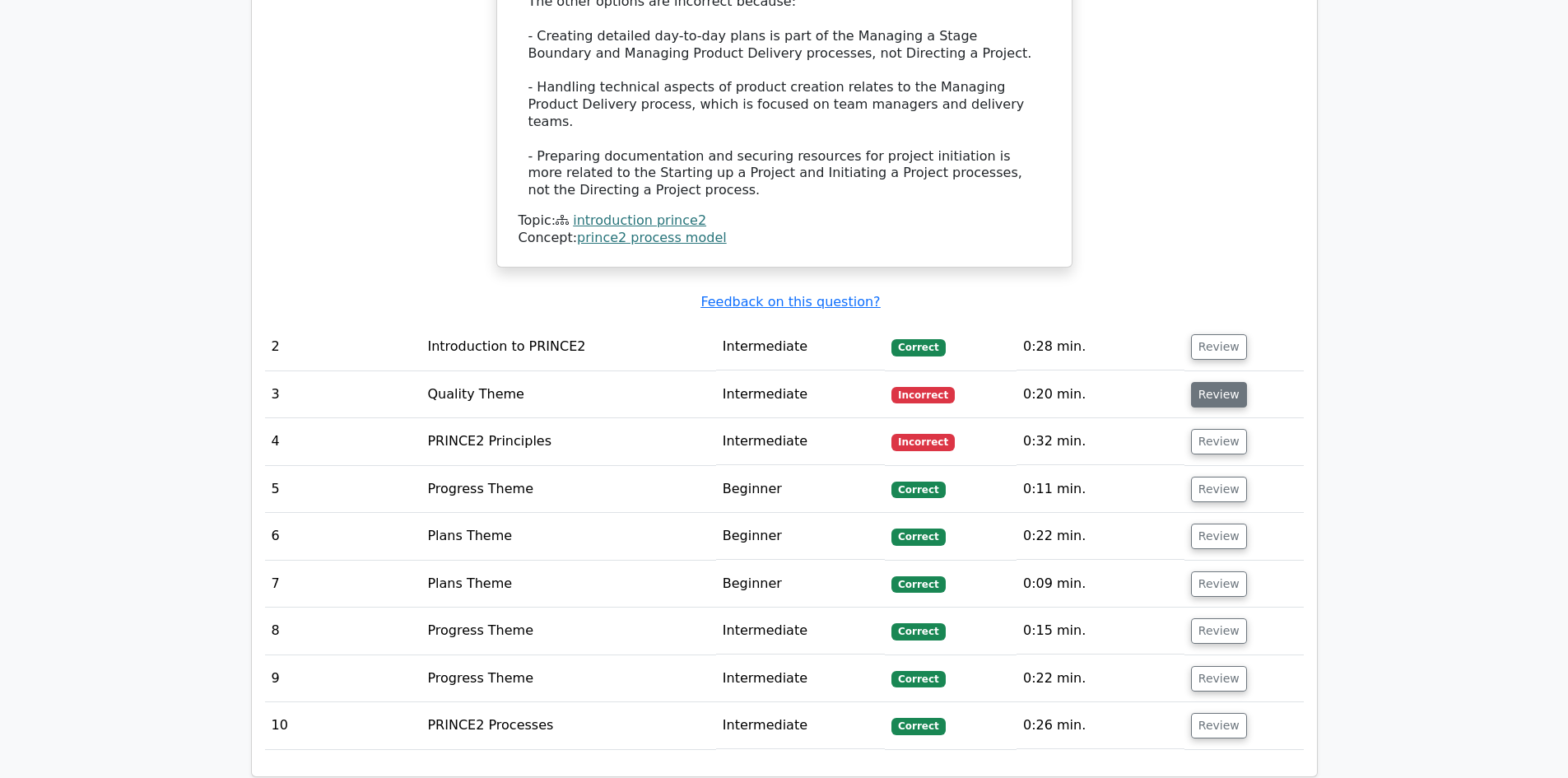
click at [1192, 382] on button "Review" at bounding box center [1219, 395] width 56 height 25
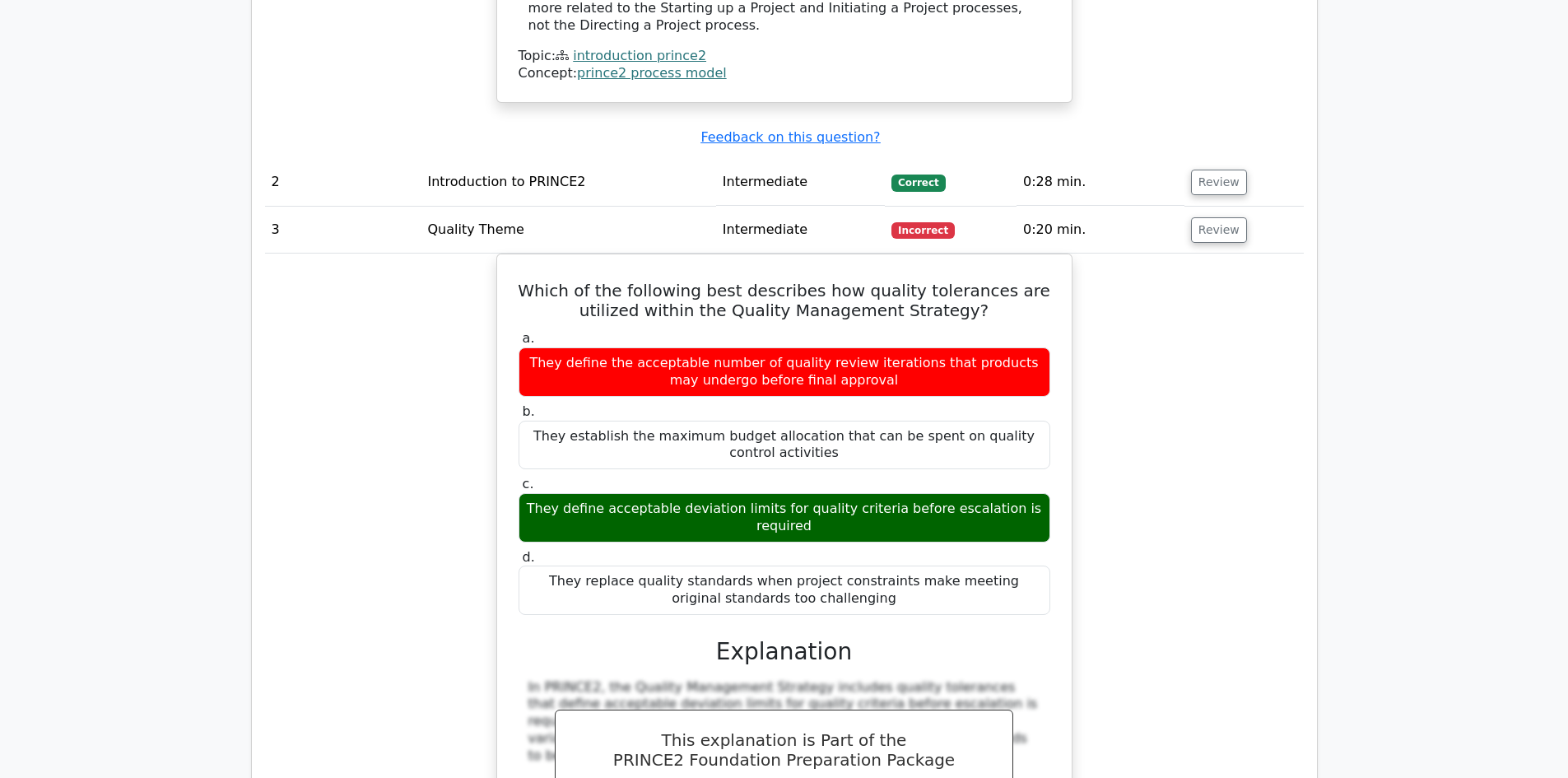
scroll to position [2223, 0]
